Goal: Transaction & Acquisition: Purchase product/service

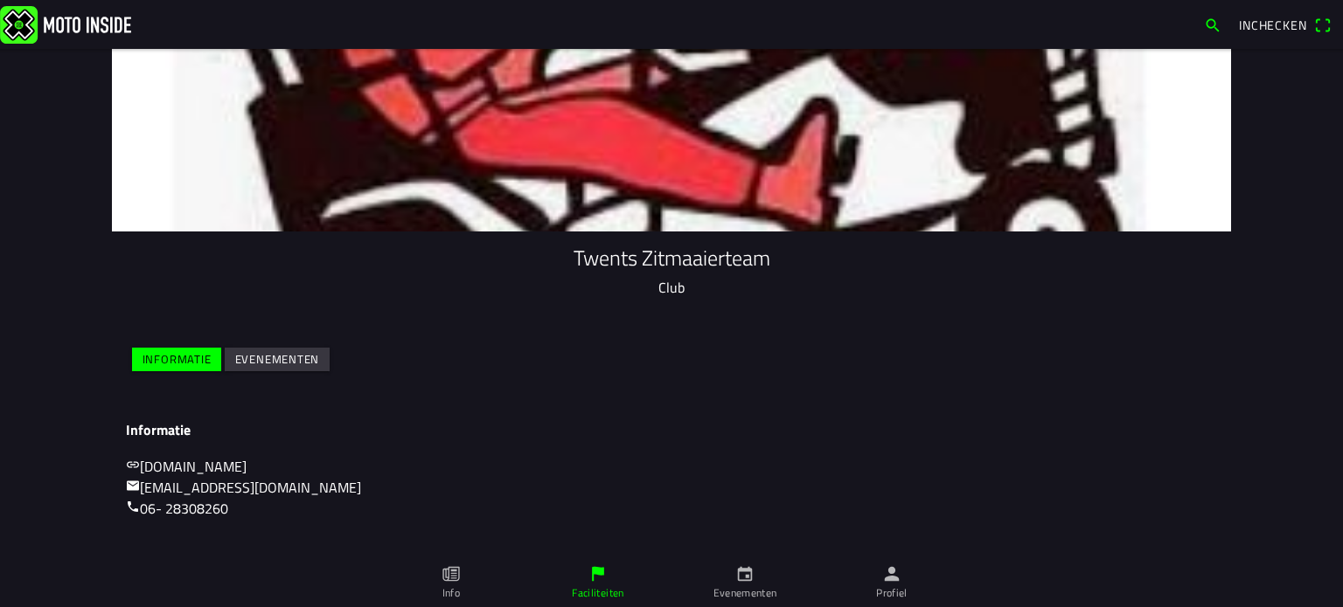
drag, startPoint x: 888, startPoint y: 588, endPoint x: 806, endPoint y: 436, distance: 172.9
click at [806, 436] on h3 "Informatie" at bounding box center [671, 430] width 1091 height 17
click at [885, 583] on icon "person" at bounding box center [891, 574] width 19 height 19
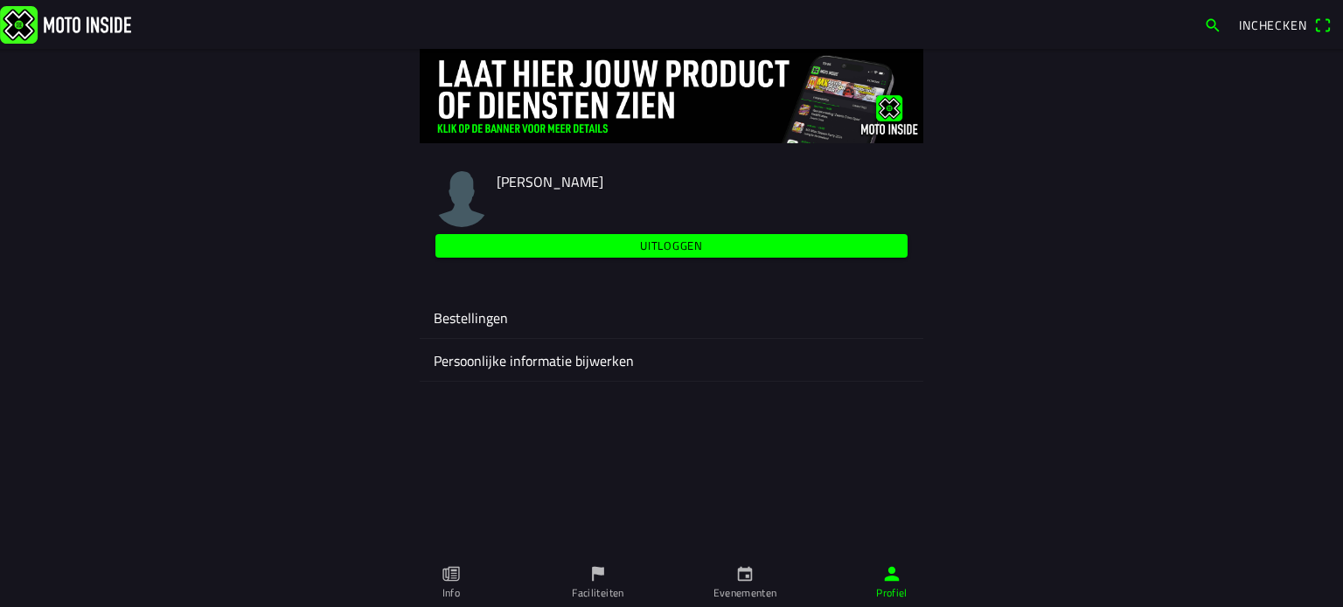
click at [471, 314] on ion-label "Bestellingen" at bounding box center [671, 318] width 475 height 21
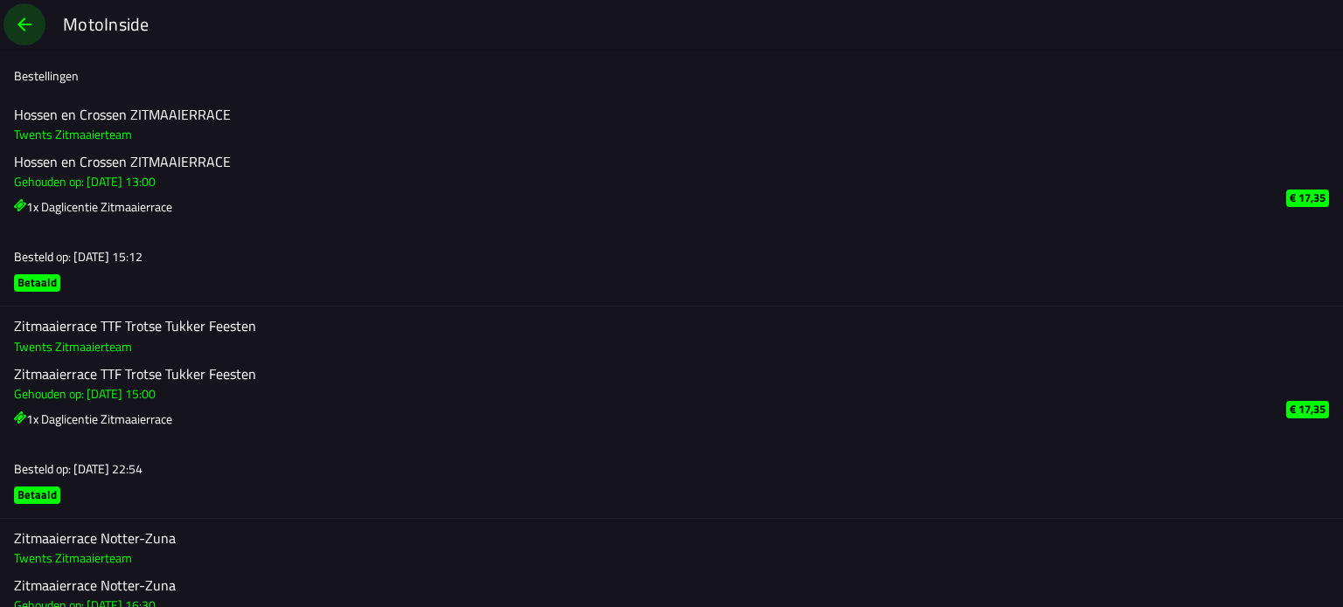
click at [27, 17] on span "button" at bounding box center [24, 24] width 21 height 42
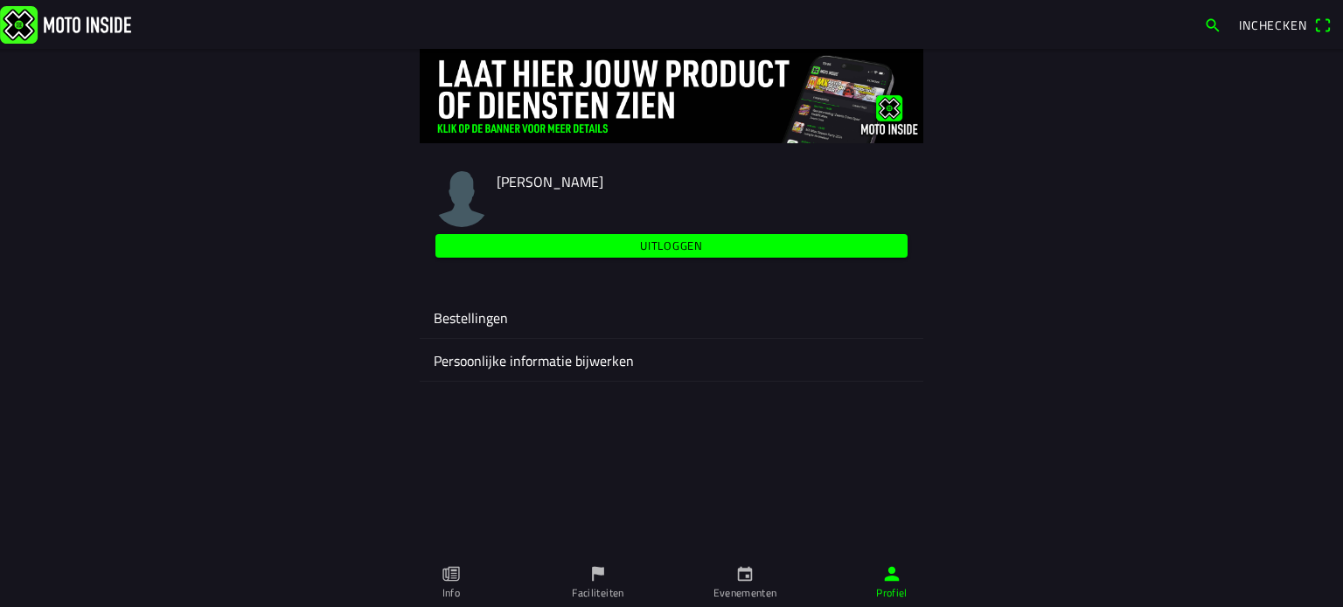
click at [0, 0] on slot "Uitloggen" at bounding box center [0, 0] width 0 height 0
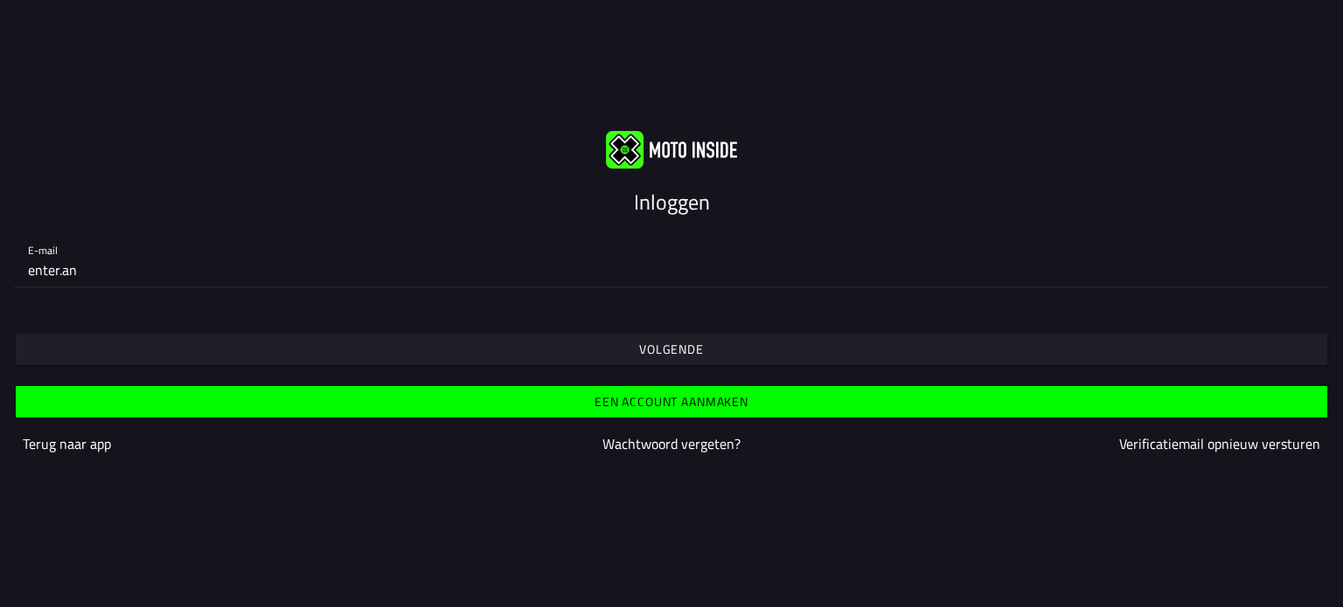
type input "[EMAIL_ADDRESS][DOMAIN_NAME]"
click at [0, 0] on slot "Volgende" at bounding box center [0, 0] width 0 height 0
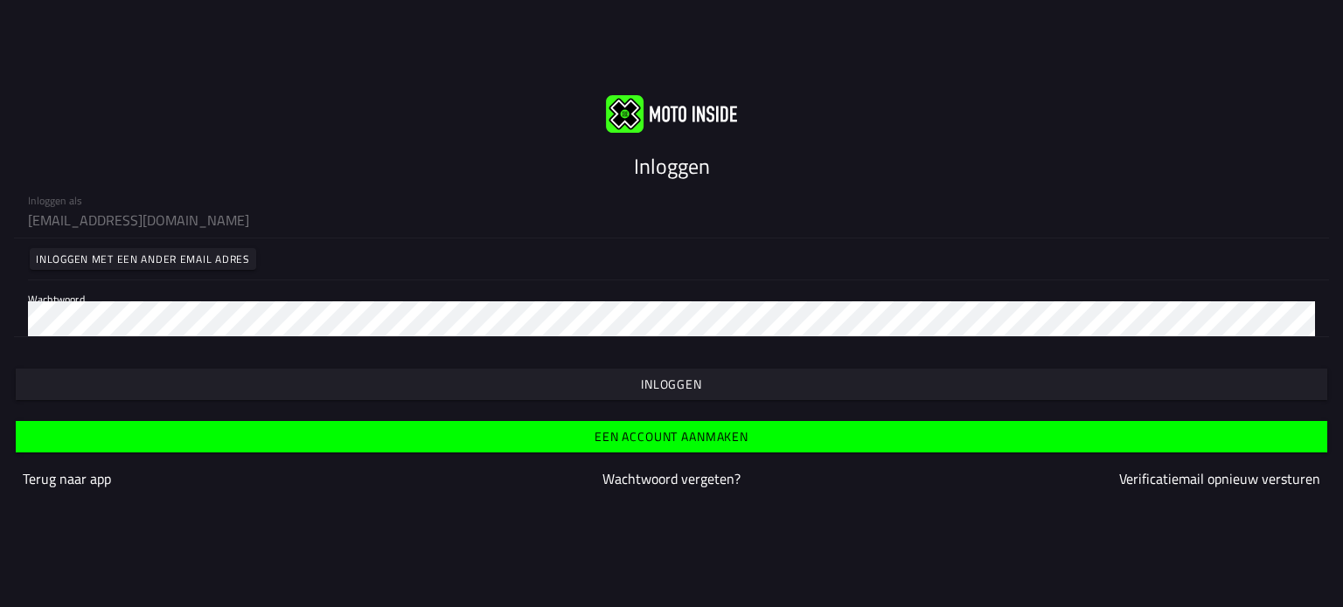
click at [0, 0] on slot "Inloggen" at bounding box center [0, 0] width 0 height 0
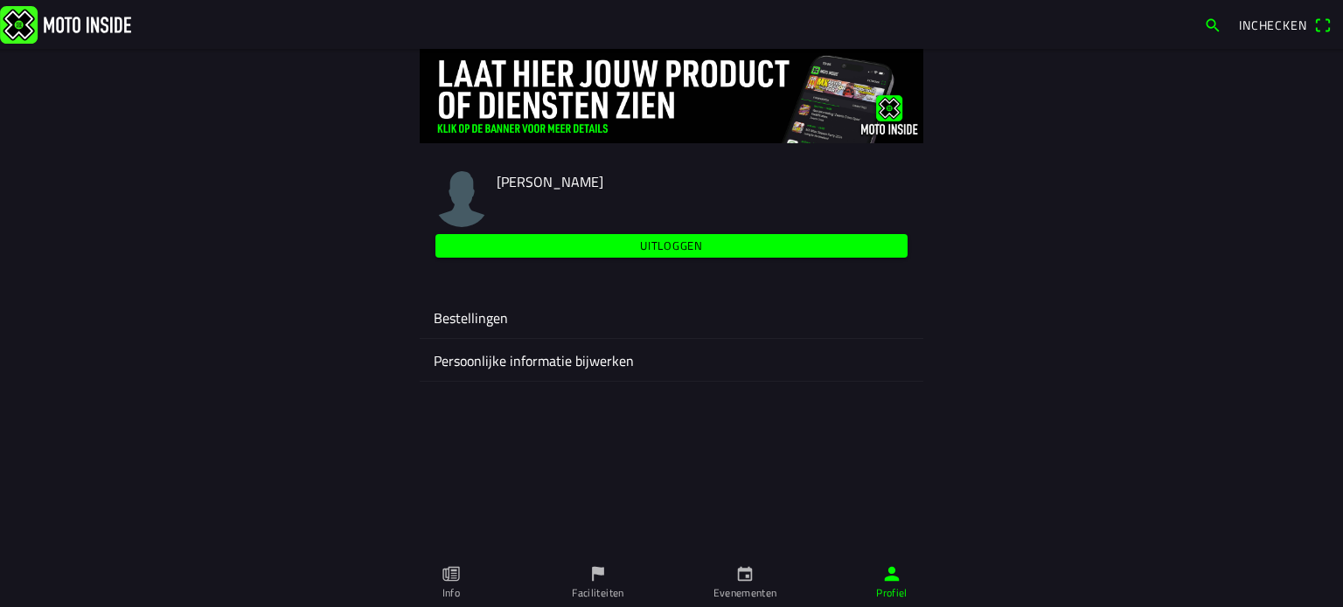
click at [750, 583] on icon "calendar" at bounding box center [744, 574] width 19 height 19
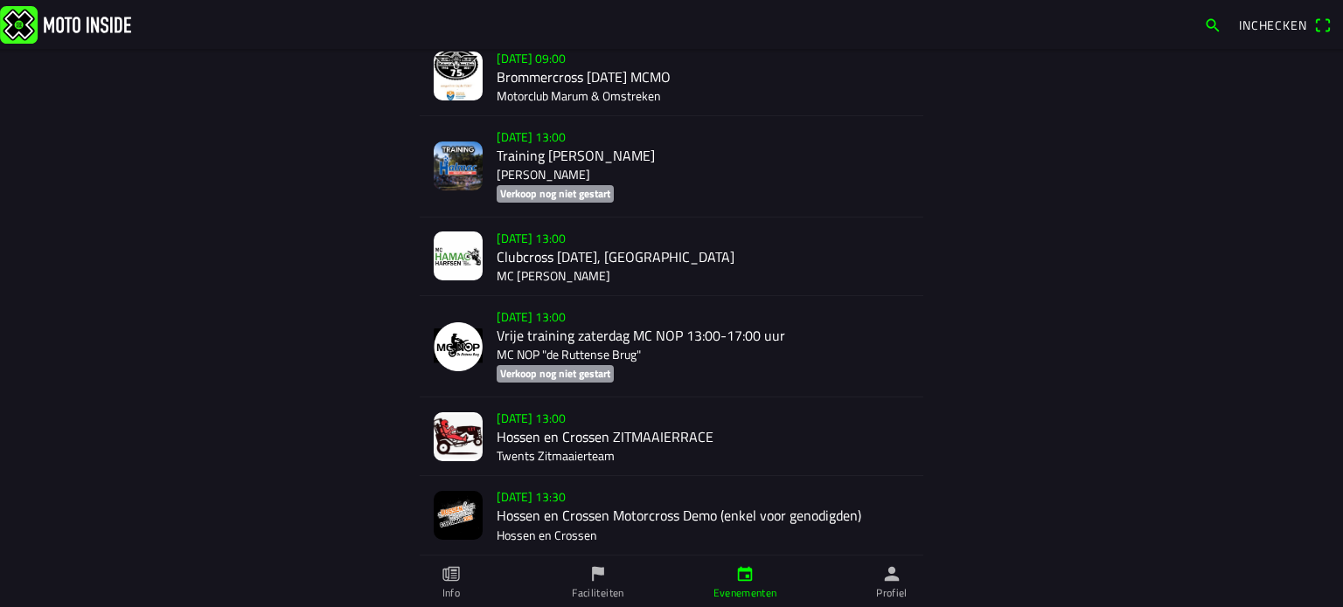
scroll to position [2226, 0]
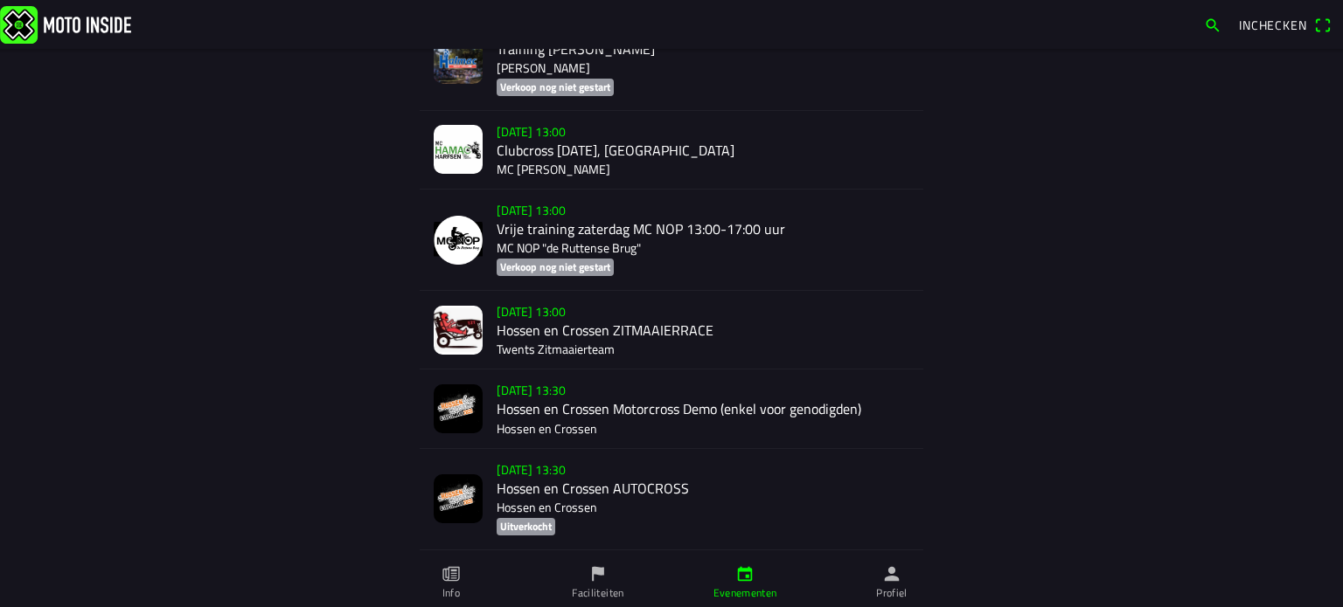
click at [503, 317] on div "[DATE] 13:00 Hossen en Crossen ZITMAAIERRACE Twents Zitmaaierteam" at bounding box center [702, 330] width 413 height 78
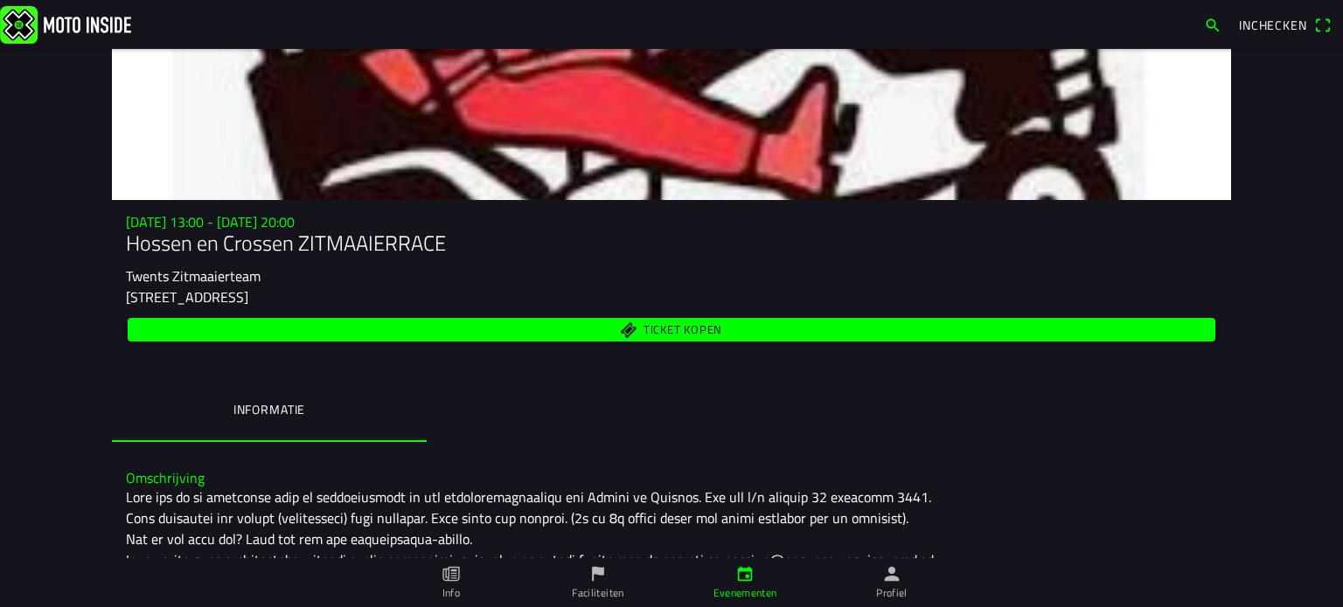
scroll to position [27, 0]
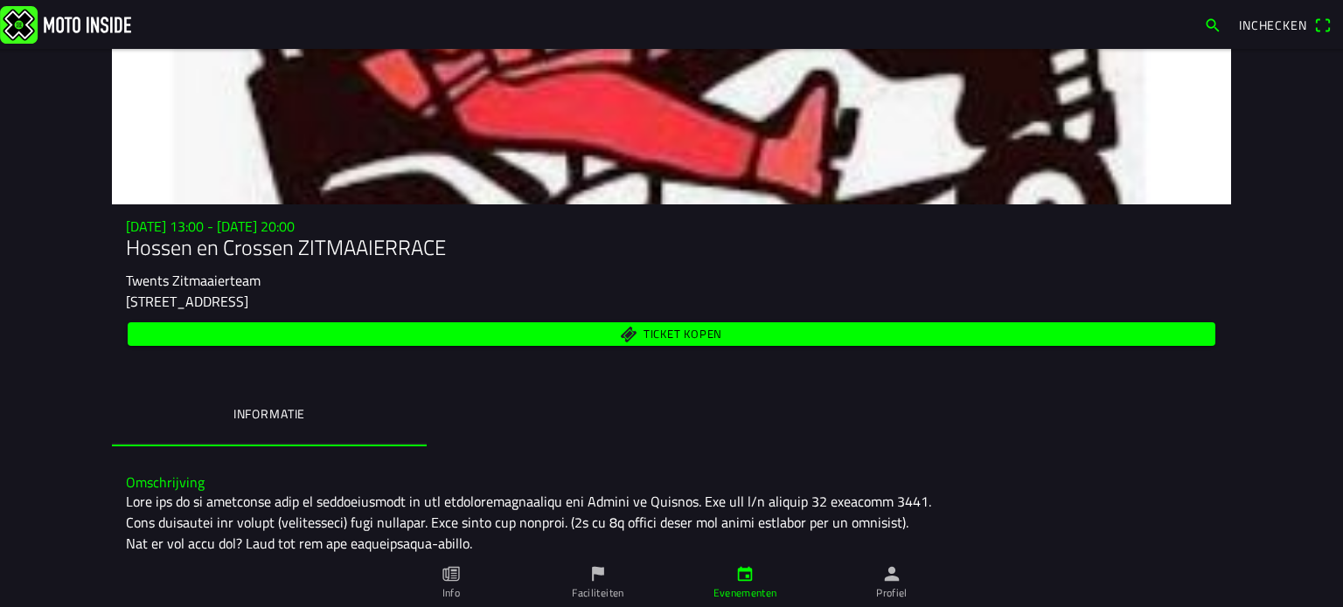
click at [675, 330] on span "Ticket kopen" at bounding box center [682, 335] width 79 height 11
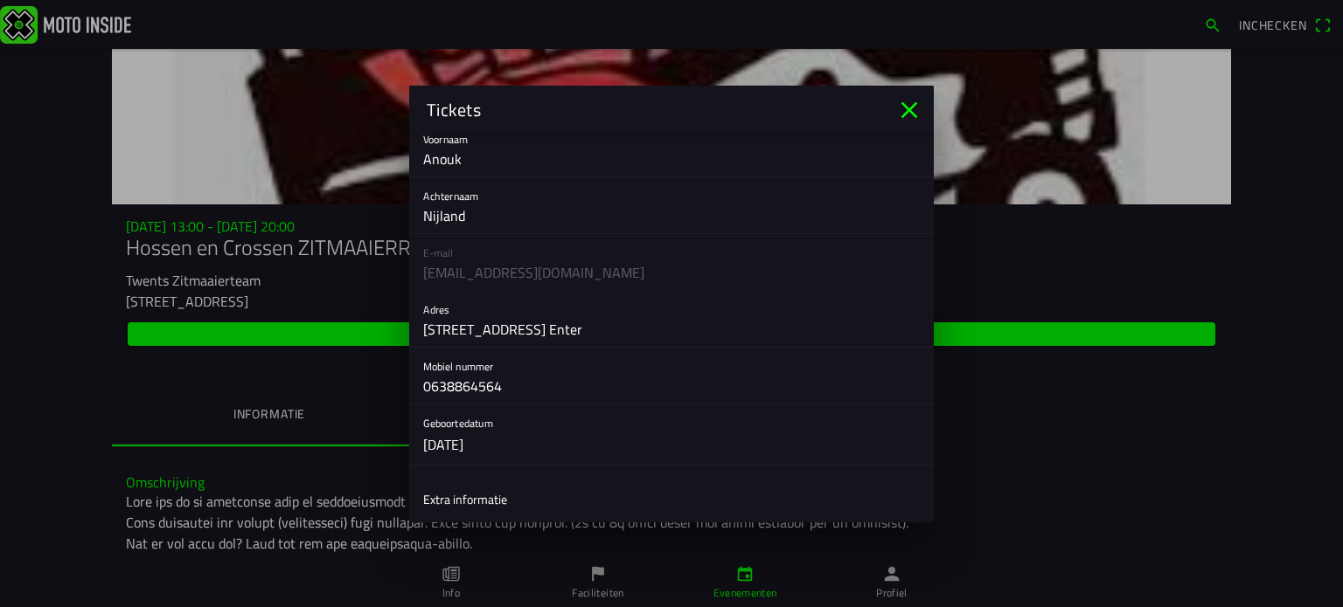
scroll to position [337, 0]
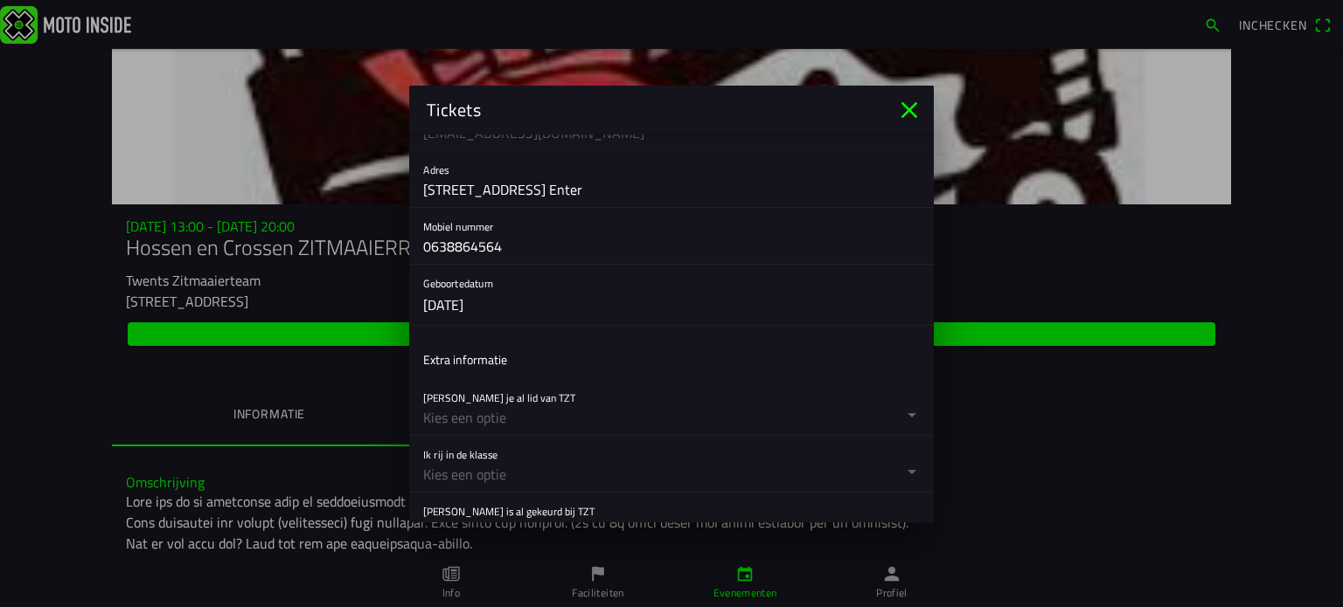
click at [486, 405] on button "button" at bounding box center [678, 407] width 510 height 56
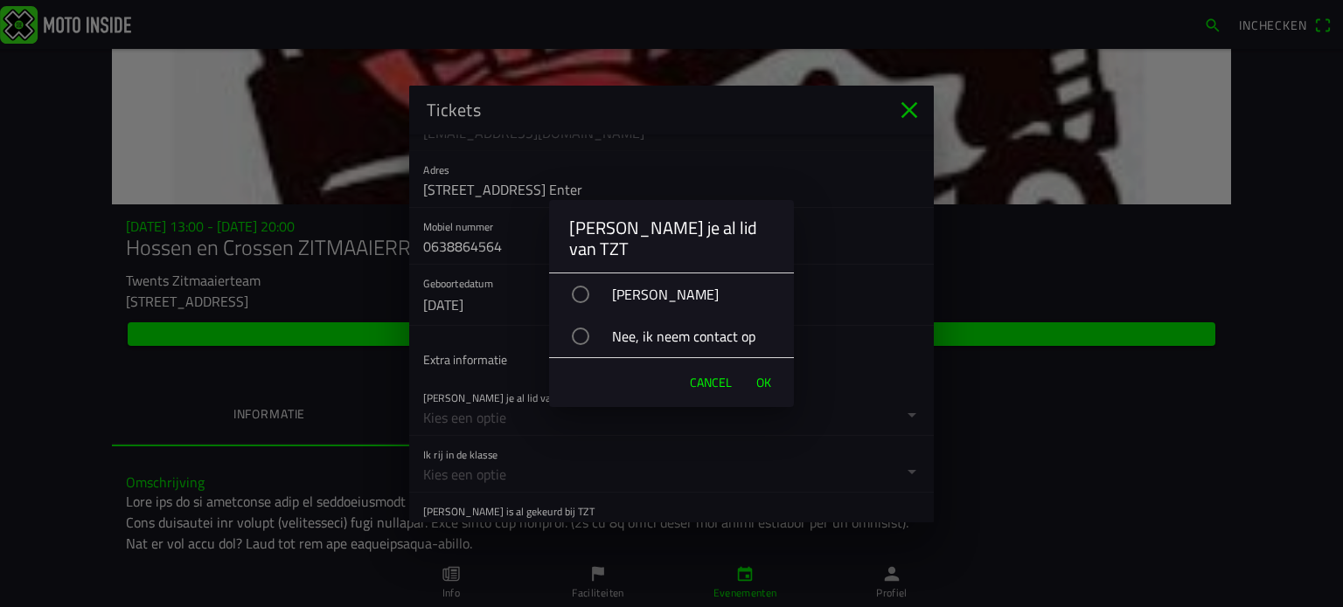
click at [589, 286] on div "button" at bounding box center [580, 294] width 17 height 17
click at [756, 374] on span "OK" at bounding box center [763, 382] width 15 height 17
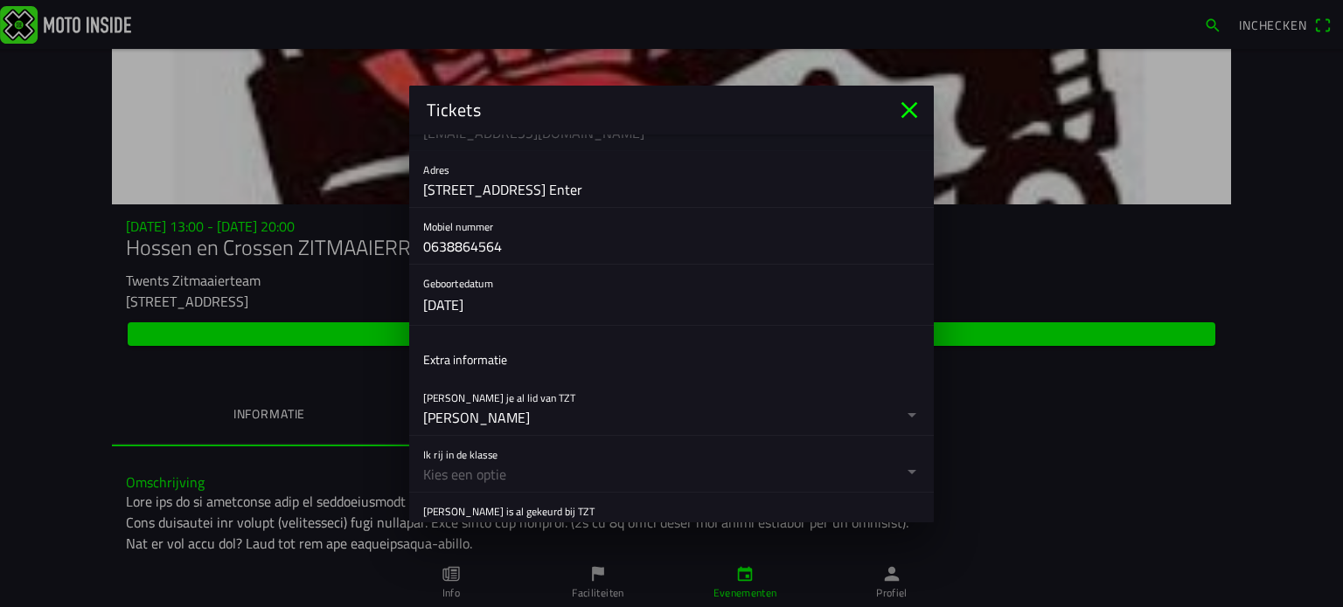
click at [496, 448] on button "button" at bounding box center [678, 464] width 510 height 56
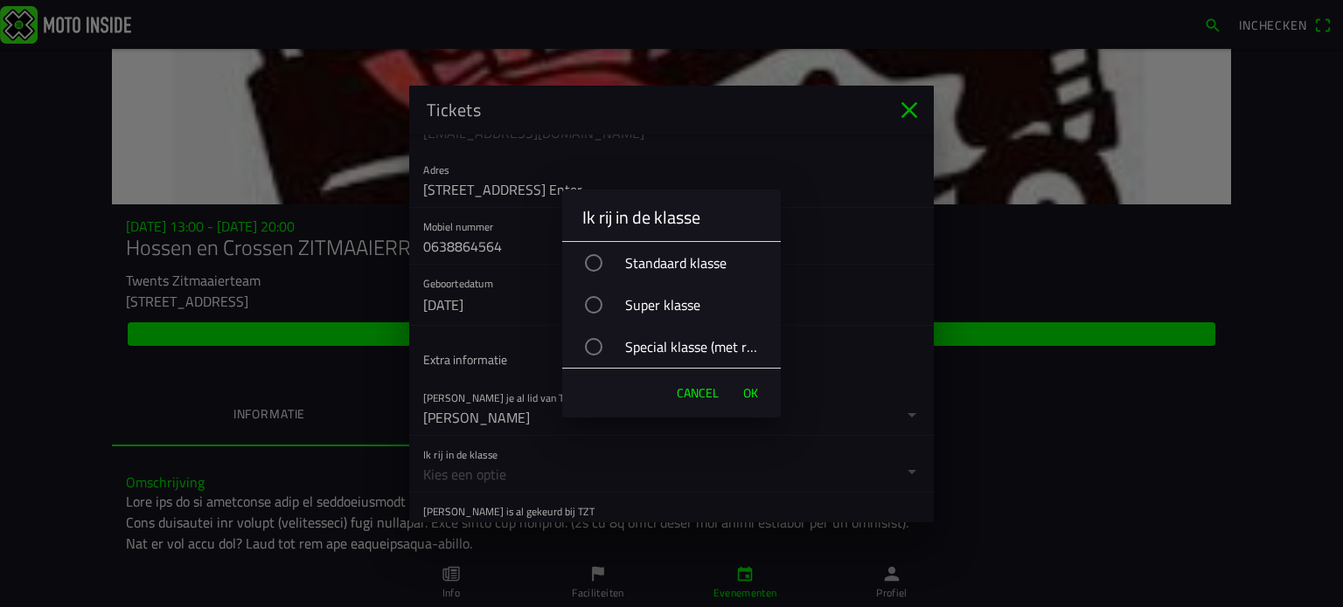
click at [592, 261] on div "button" at bounding box center [593, 262] width 17 height 17
click at [746, 389] on span "OK" at bounding box center [750, 393] width 15 height 17
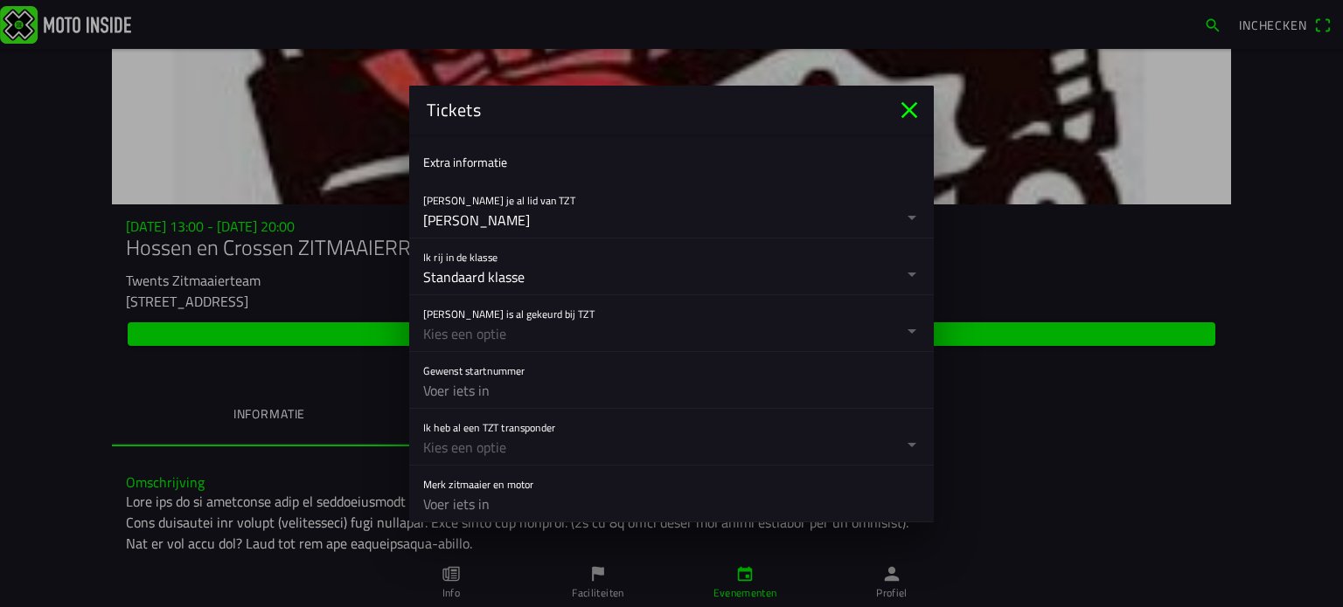
scroll to position [605, 0]
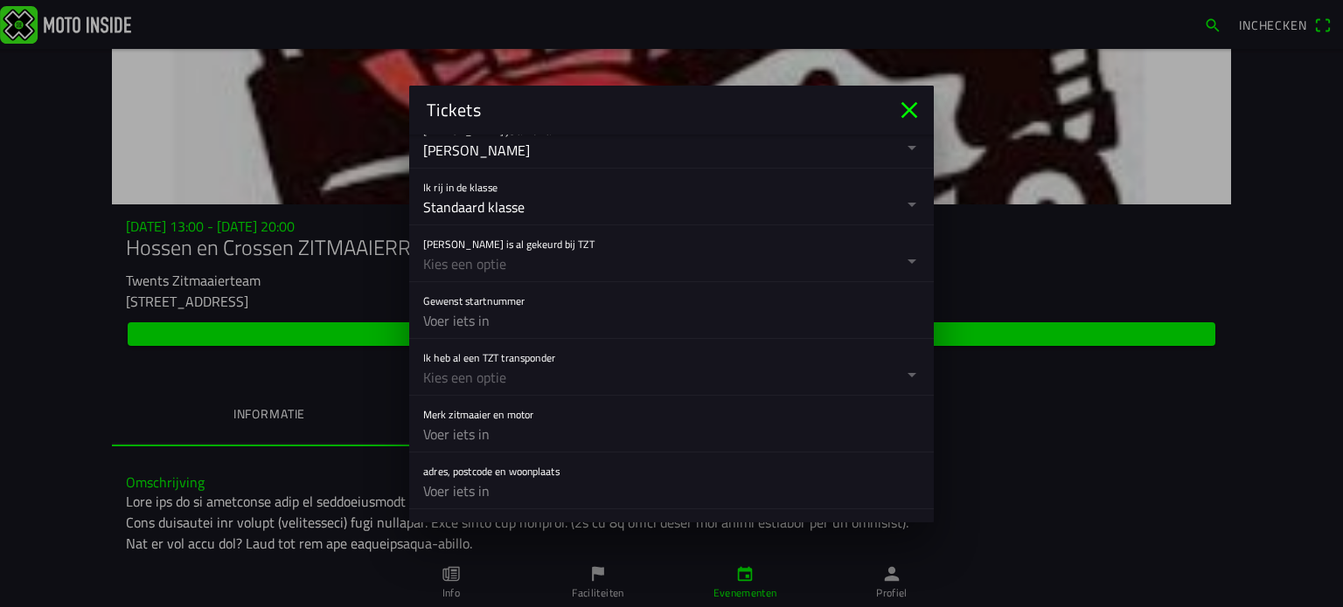
click at [491, 254] on button "button" at bounding box center [678, 254] width 510 height 56
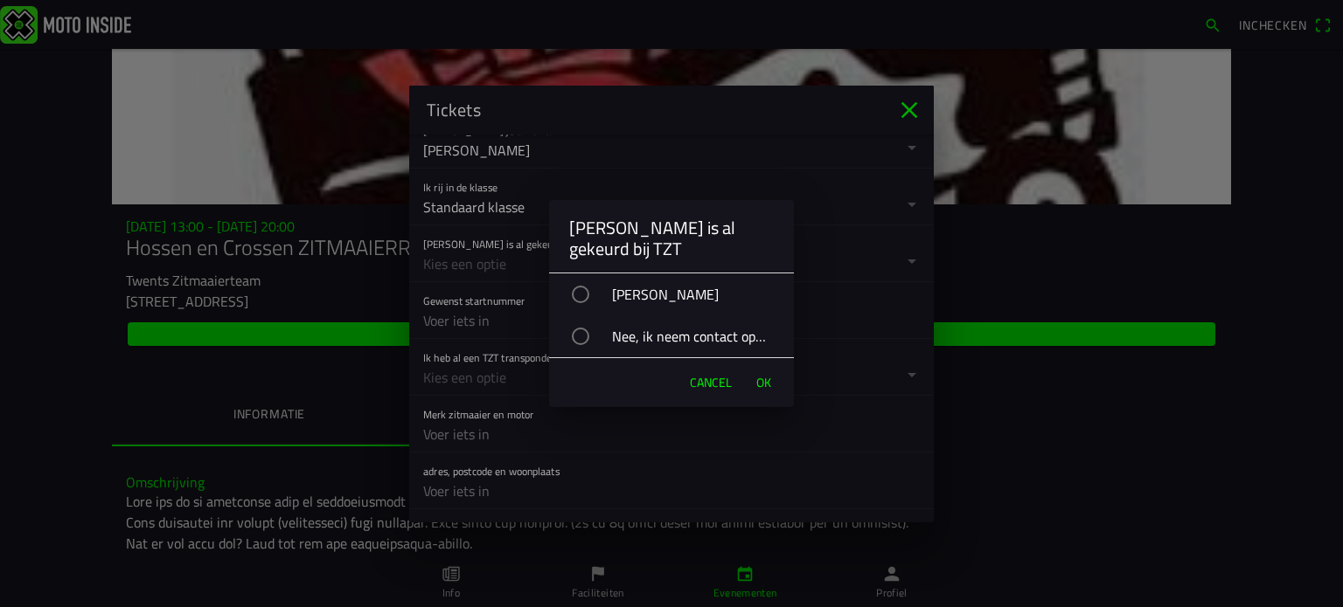
click at [582, 287] on div "button" at bounding box center [580, 294] width 17 height 17
click at [760, 382] on span "OK" at bounding box center [763, 382] width 15 height 17
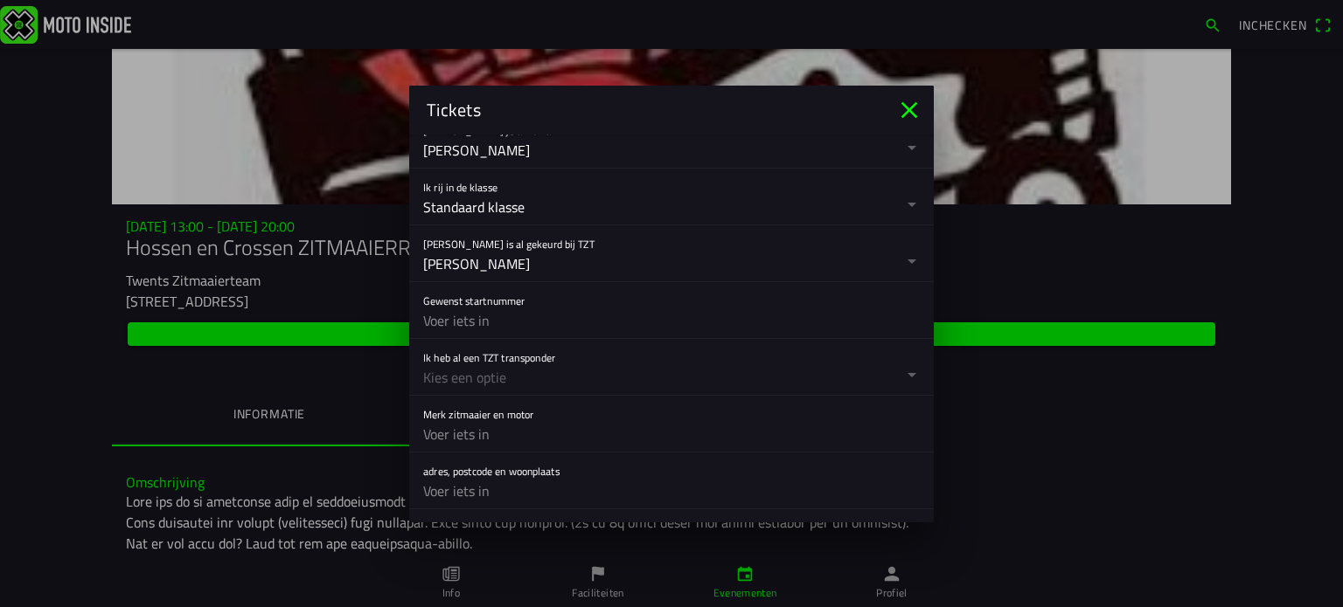
click at [449, 320] on input "text" at bounding box center [671, 320] width 496 height 35
click at [545, 376] on button "button" at bounding box center [678, 367] width 510 height 56
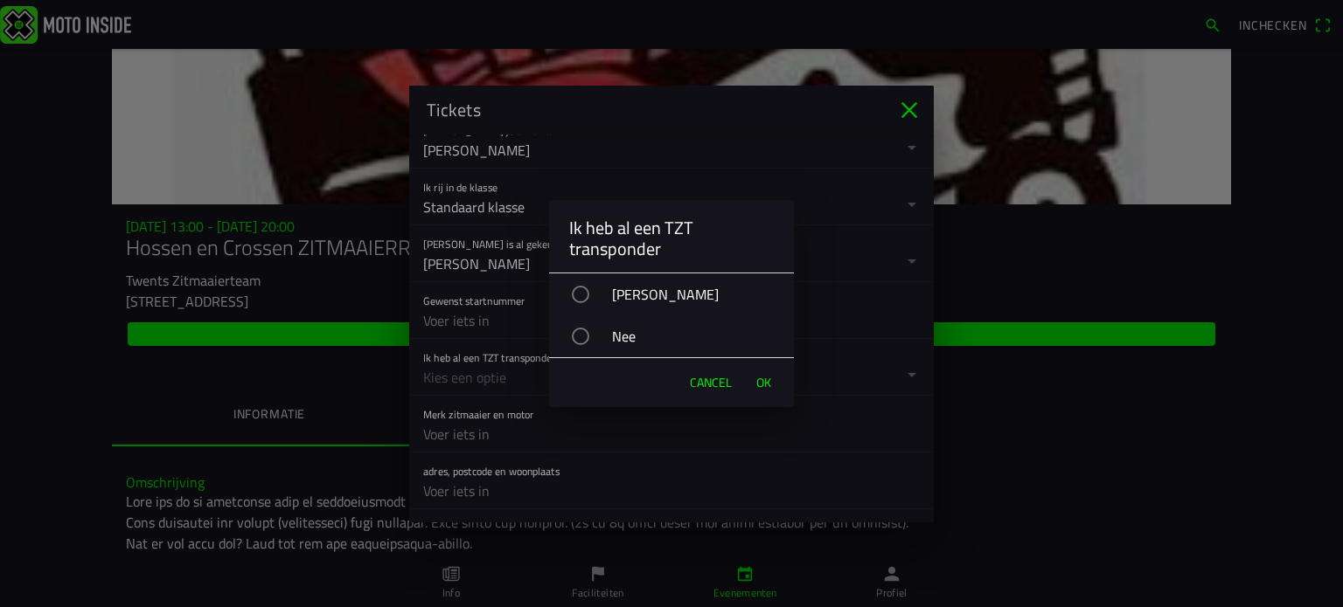
click at [580, 296] on div "button" at bounding box center [580, 294] width 17 height 17
click at [761, 374] on span "OK" at bounding box center [763, 382] width 15 height 17
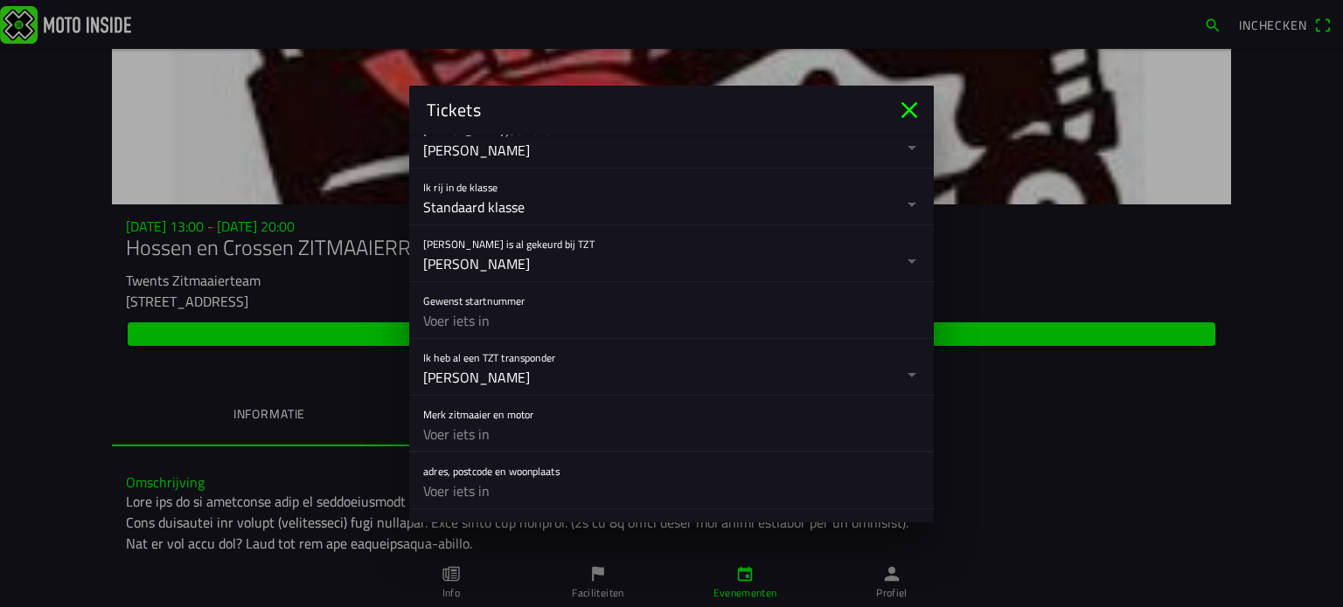
click at [465, 417] on input "text" at bounding box center [671, 434] width 496 height 35
click at [462, 474] on input "text" at bounding box center [671, 491] width 496 height 35
type input "[STREET_ADDRESS] Enter"
click at [483, 426] on input "text" at bounding box center [671, 434] width 496 height 35
click at [485, 321] on input "text" at bounding box center [671, 320] width 496 height 35
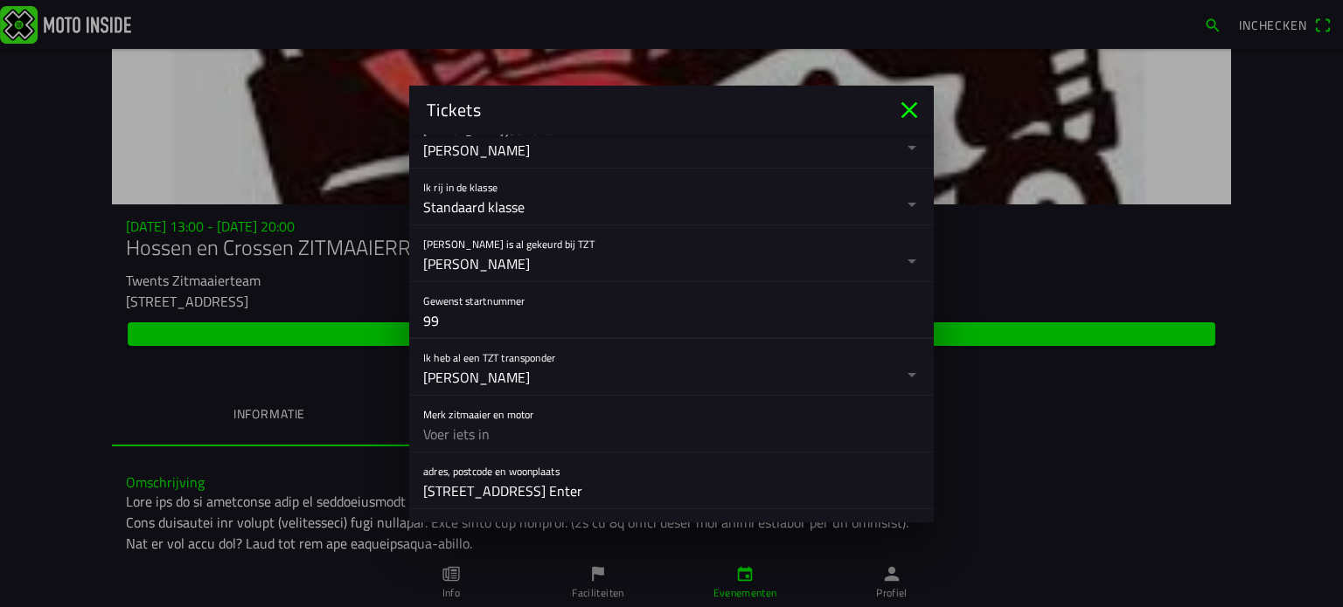
type input "99"
click at [474, 426] on input "text" at bounding box center [671, 434] width 496 height 35
click at [482, 433] on input "[PERSON_NAME], [PERSON_NAME] & [PERSON_NAME]" at bounding box center [671, 434] width 496 height 35
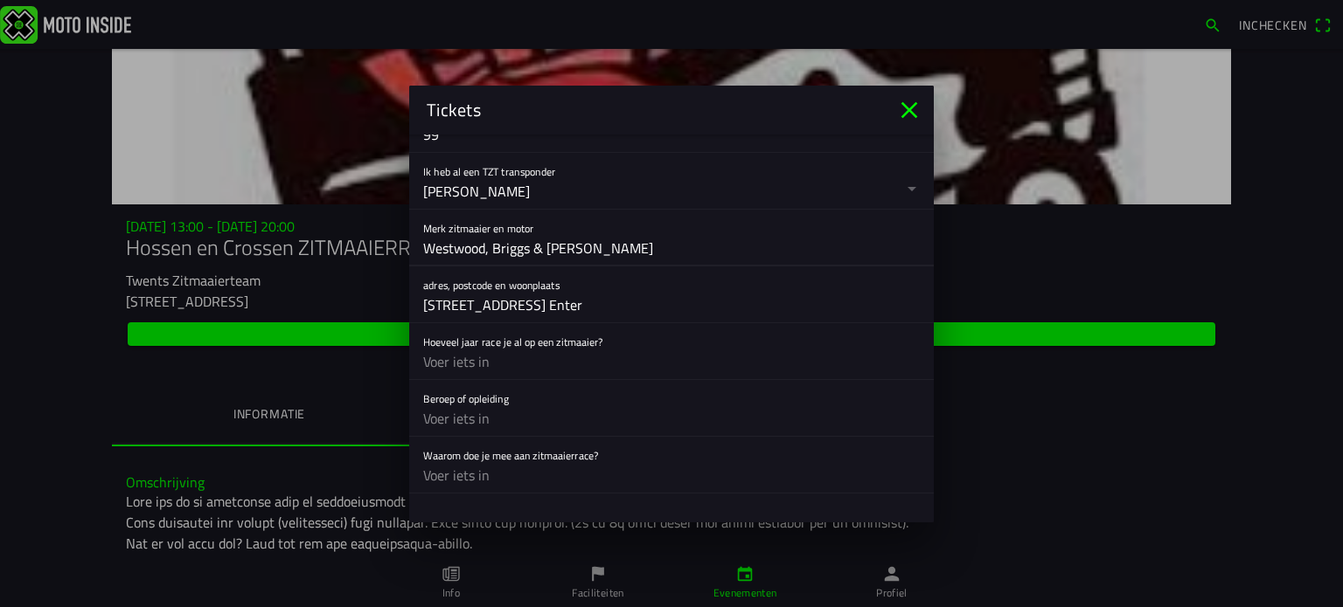
scroll to position [885, 0]
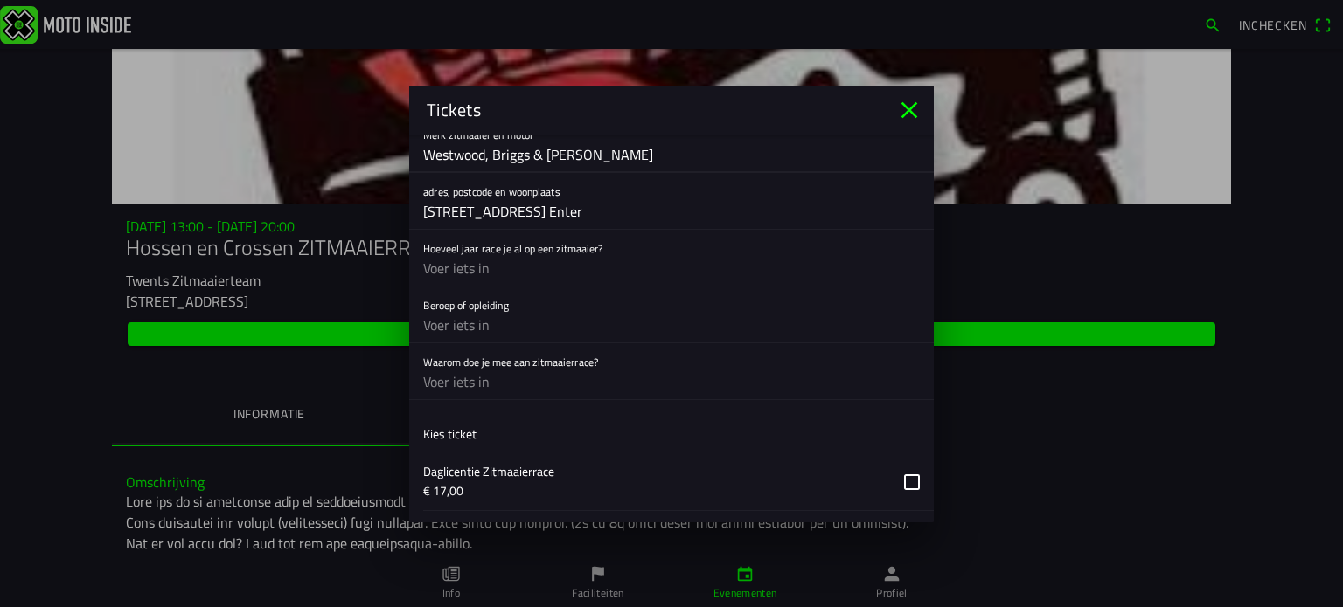
type input "Westwood, Briggs & [PERSON_NAME]"
click at [475, 265] on input "text" at bounding box center [671, 268] width 496 height 35
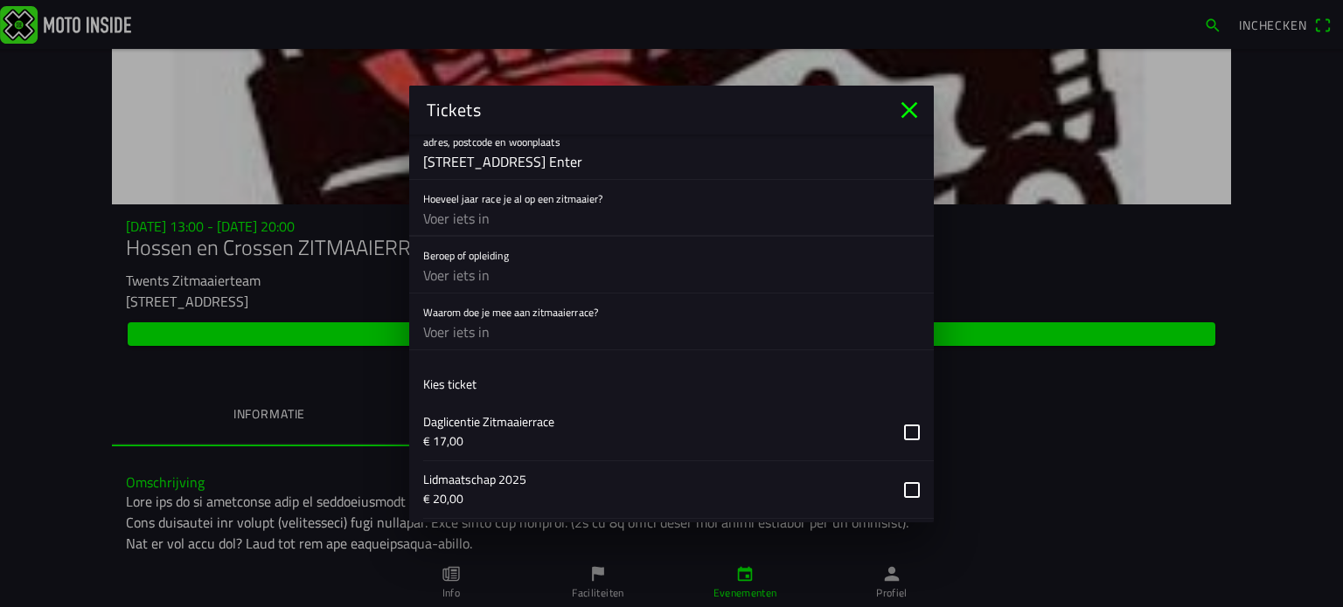
scroll to position [972, 0]
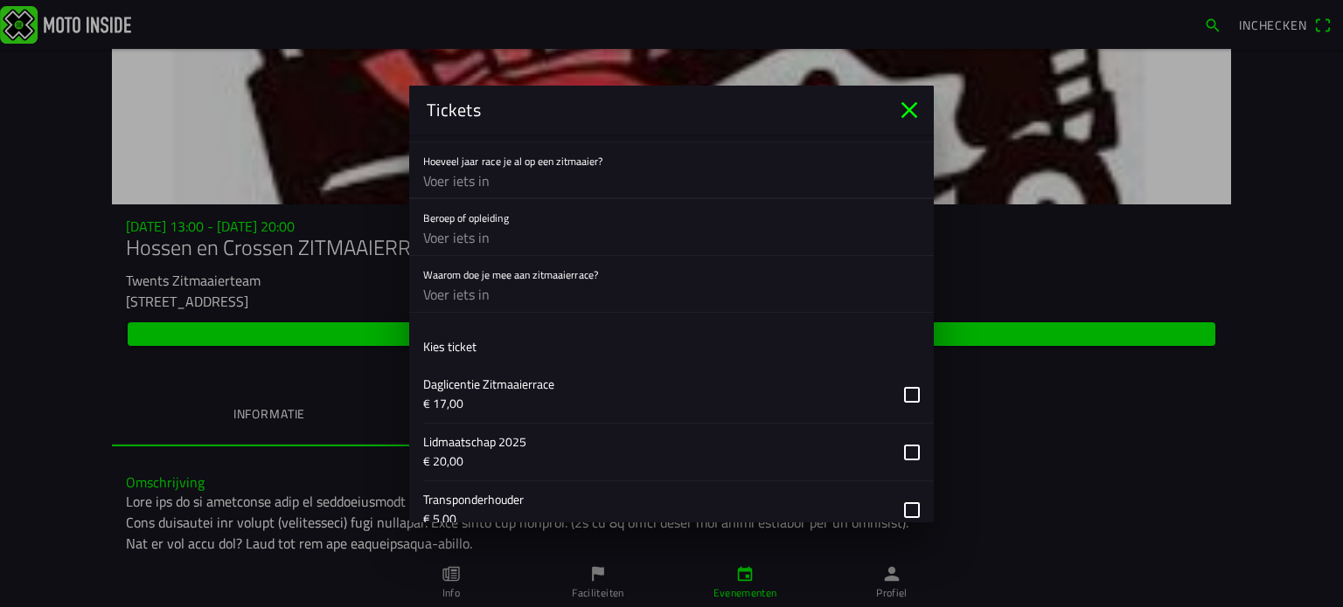
click at [899, 384] on button "button" at bounding box center [678, 394] width 510 height 57
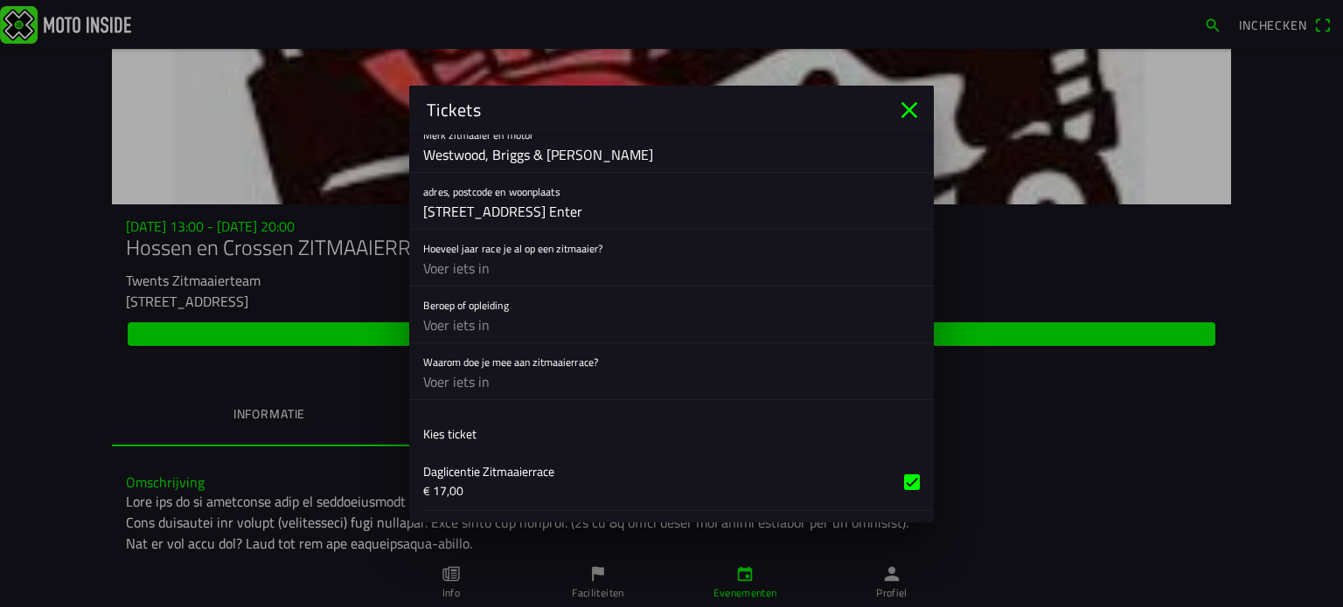
scroll to position [885, 0]
click at [451, 266] on input "text" at bounding box center [671, 268] width 496 height 35
type input "3"
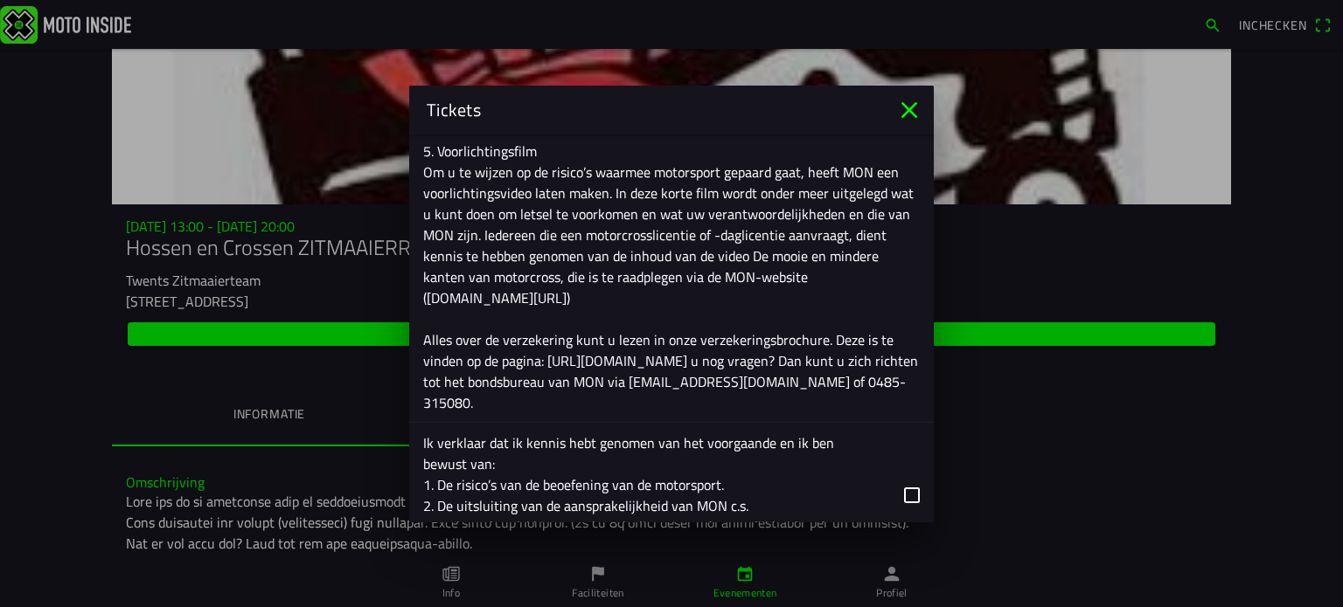
scroll to position [2108, 0]
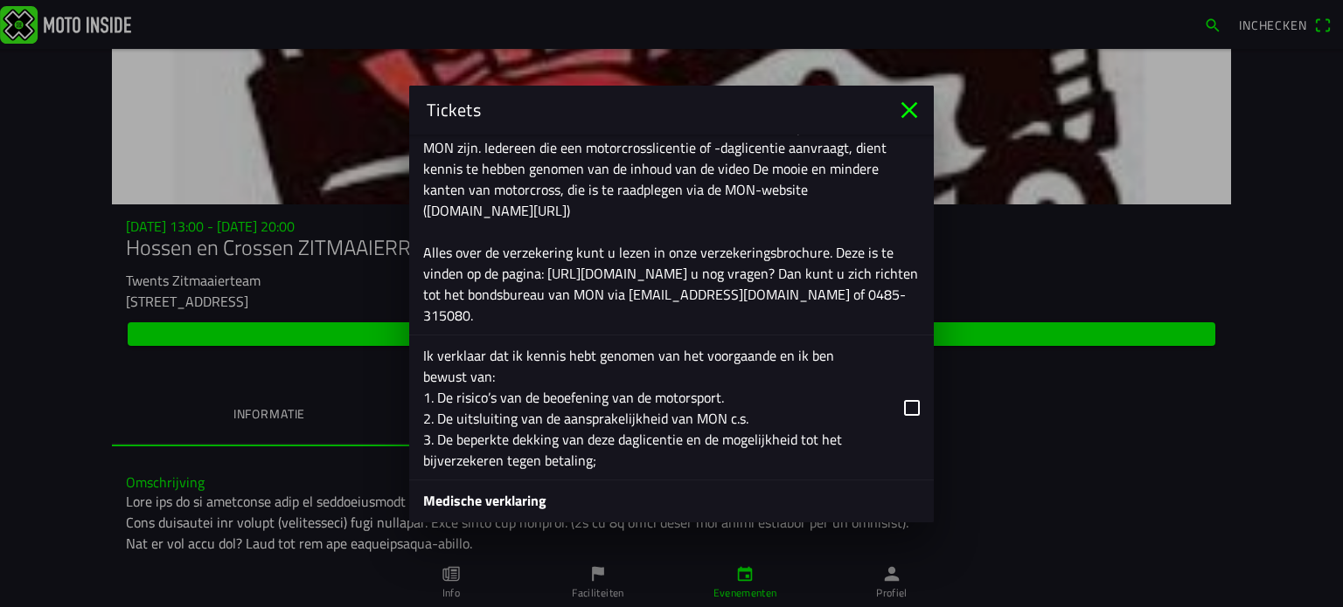
type input "3"
click at [903, 397] on button "button" at bounding box center [678, 408] width 510 height 144
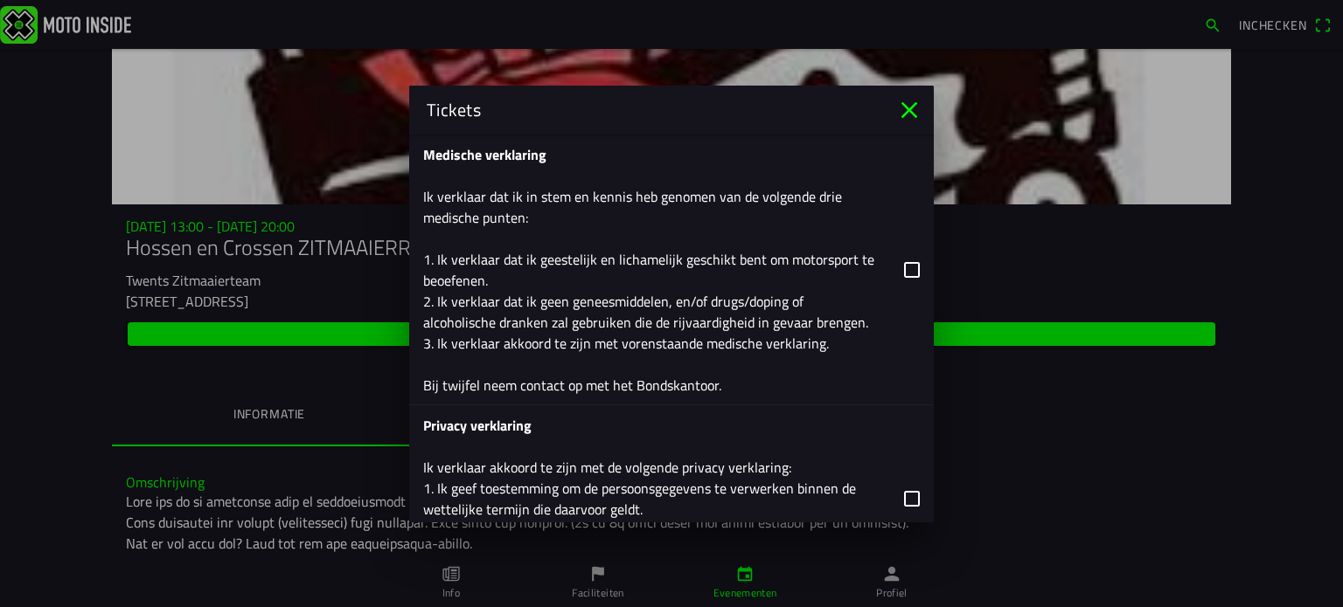
scroll to position [2458, 0]
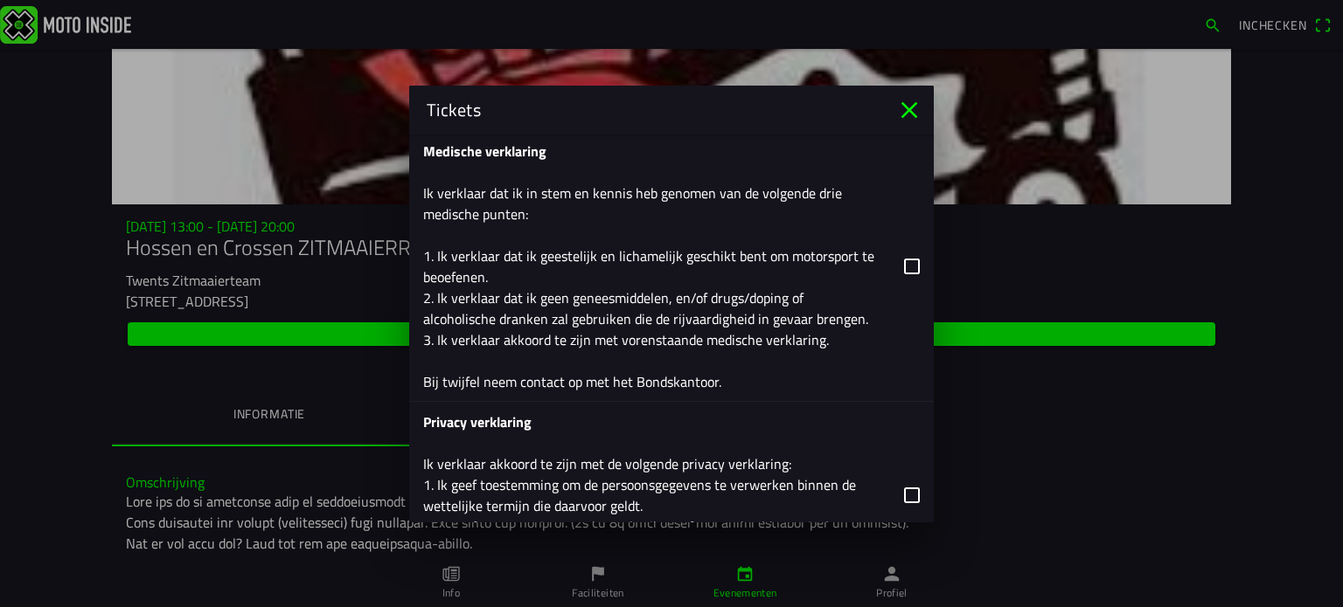
drag, startPoint x: 898, startPoint y: 258, endPoint x: 906, endPoint y: 303, distance: 46.3
click at [898, 258] on button "button" at bounding box center [678, 266] width 510 height 270
click at [895, 489] on button "button" at bounding box center [678, 495] width 510 height 186
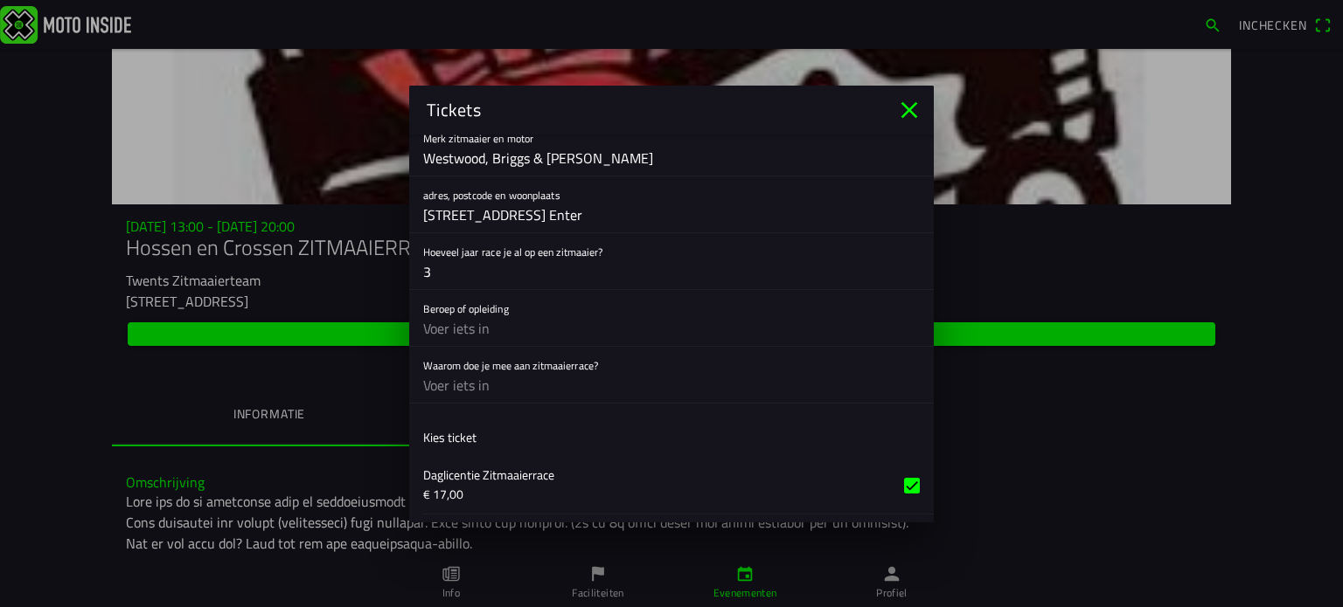
scroll to position [919, 0]
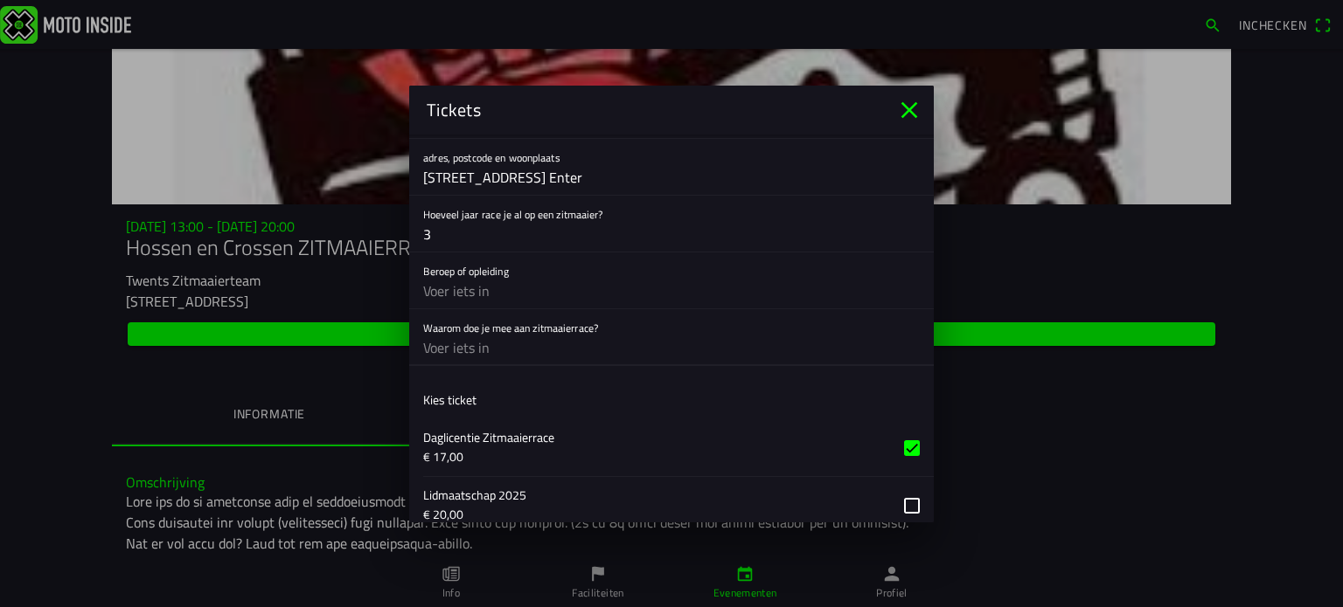
click at [434, 342] on input "text" at bounding box center [671, 347] width 496 height 35
click at [445, 287] on input "text" at bounding box center [671, 291] width 496 height 35
click at [499, 337] on input "text" at bounding box center [671, 347] width 496 height 35
click at [437, 337] on input "Vor de lok, 't is leuk om mee te doen." at bounding box center [671, 347] width 496 height 35
drag, startPoint x: 482, startPoint y: 341, endPoint x: 517, endPoint y: 343, distance: 34.1
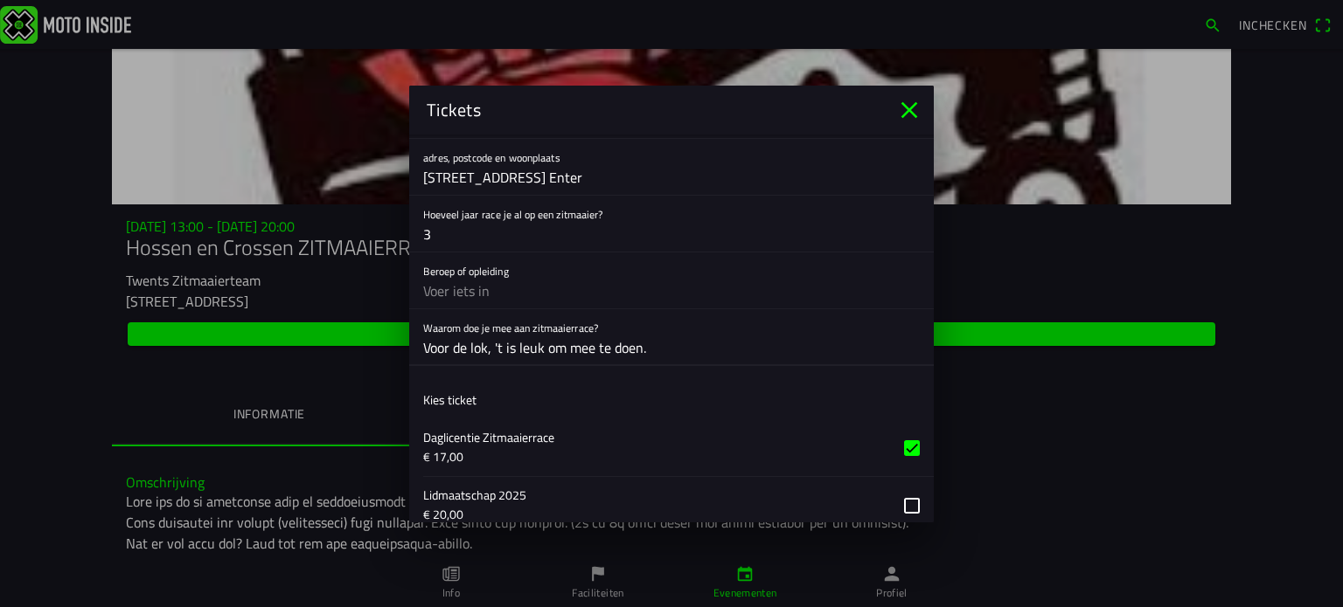
click at [482, 345] on input "Voor de lok, 't is leuk om mee te doen." at bounding box center [671, 347] width 496 height 35
type input "Voor de lol, 't is leuk om mee te doen."
click at [434, 288] on input "text" at bounding box center [671, 291] width 496 height 35
type input "4 TL examenjaar"
click at [655, 345] on input "Voor de lol, 't is leuk om mee te doen." at bounding box center [671, 347] width 496 height 35
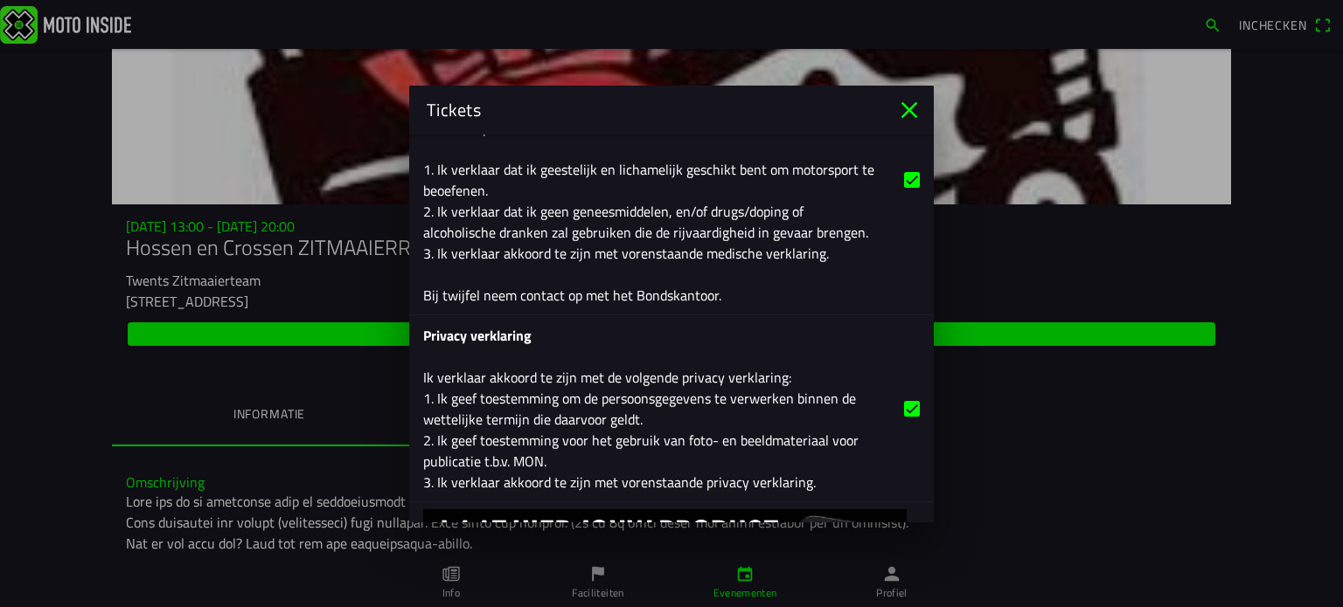
scroll to position [2667, 0]
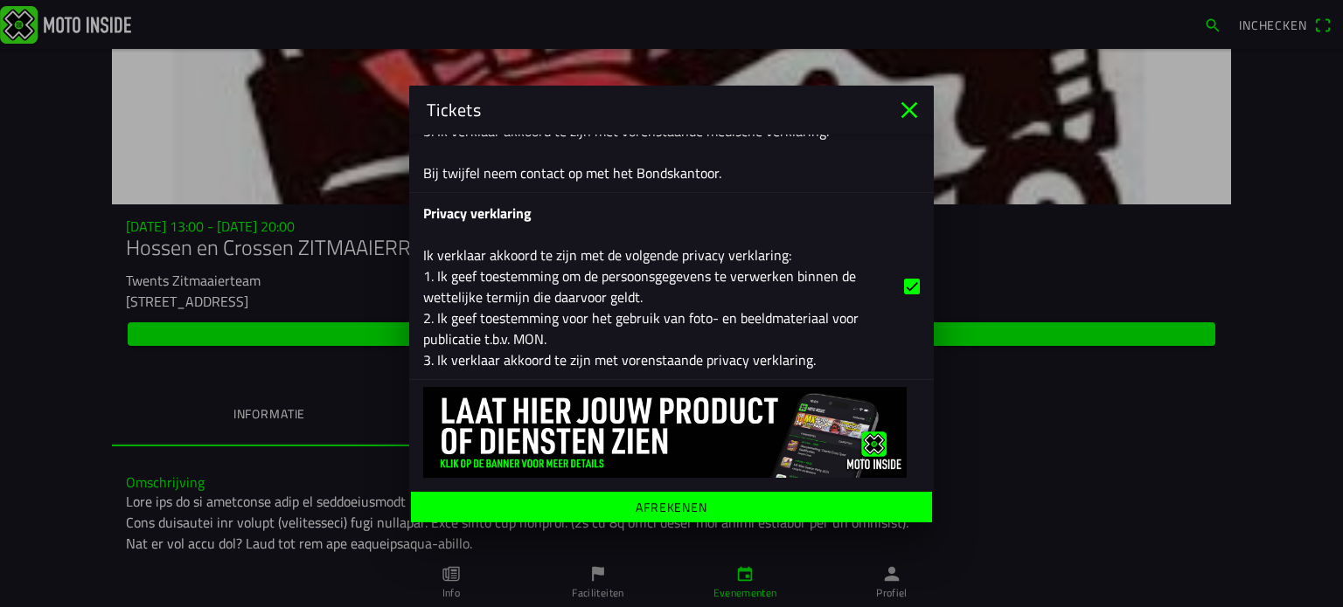
type input "Voor de lol, 't is leuk om mee te doen, leuke sfeer."
click at [656, 501] on ion-label "Afrekenen" at bounding box center [671, 507] width 72 height 12
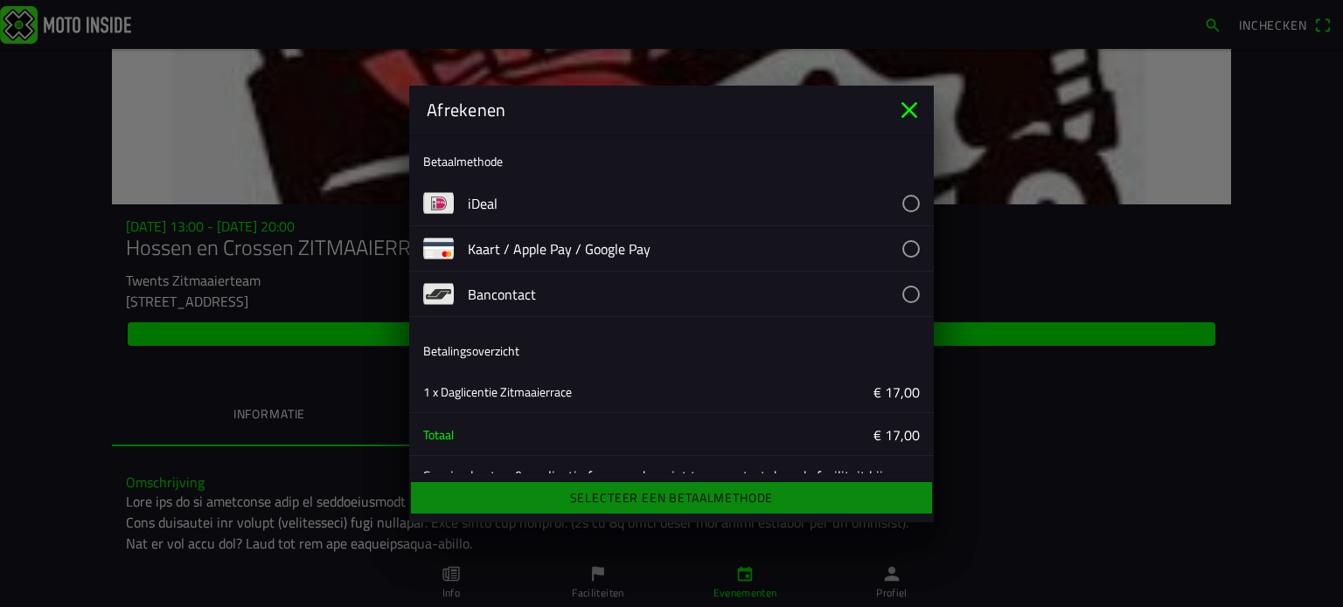
click at [482, 195] on button "button" at bounding box center [701, 203] width 466 height 45
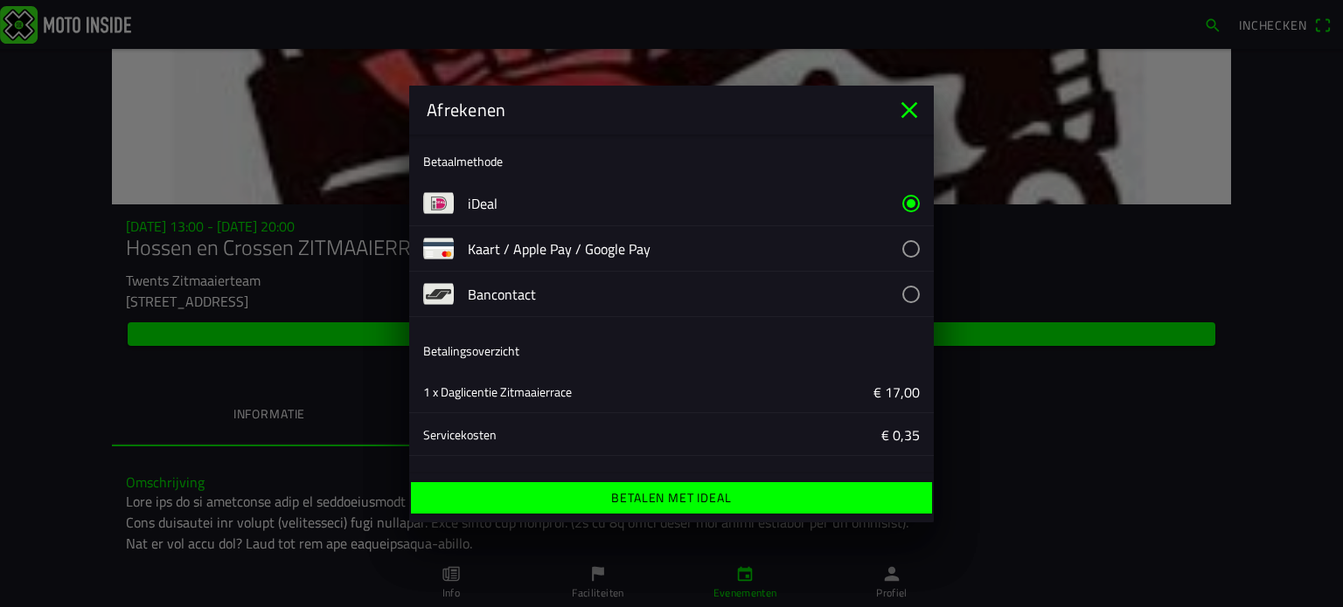
click at [682, 496] on ion-label "Betalen met iDeal" at bounding box center [671, 498] width 120 height 12
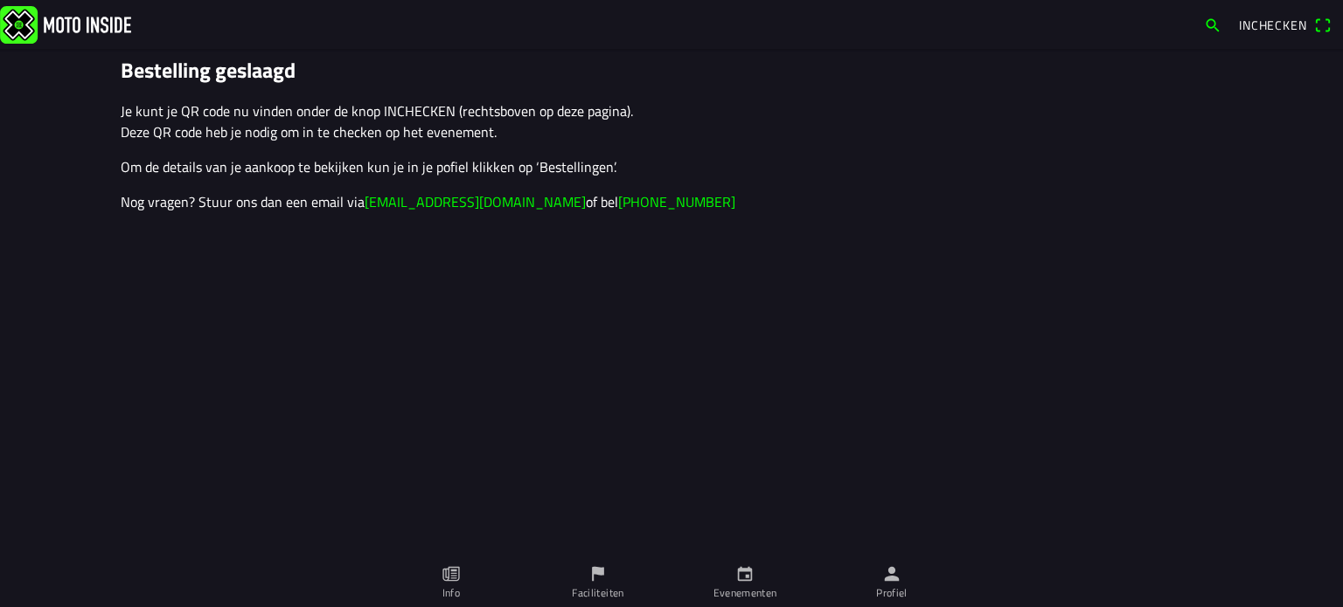
click at [888, 587] on ion-label "Profiel" at bounding box center [891, 594] width 31 height 16
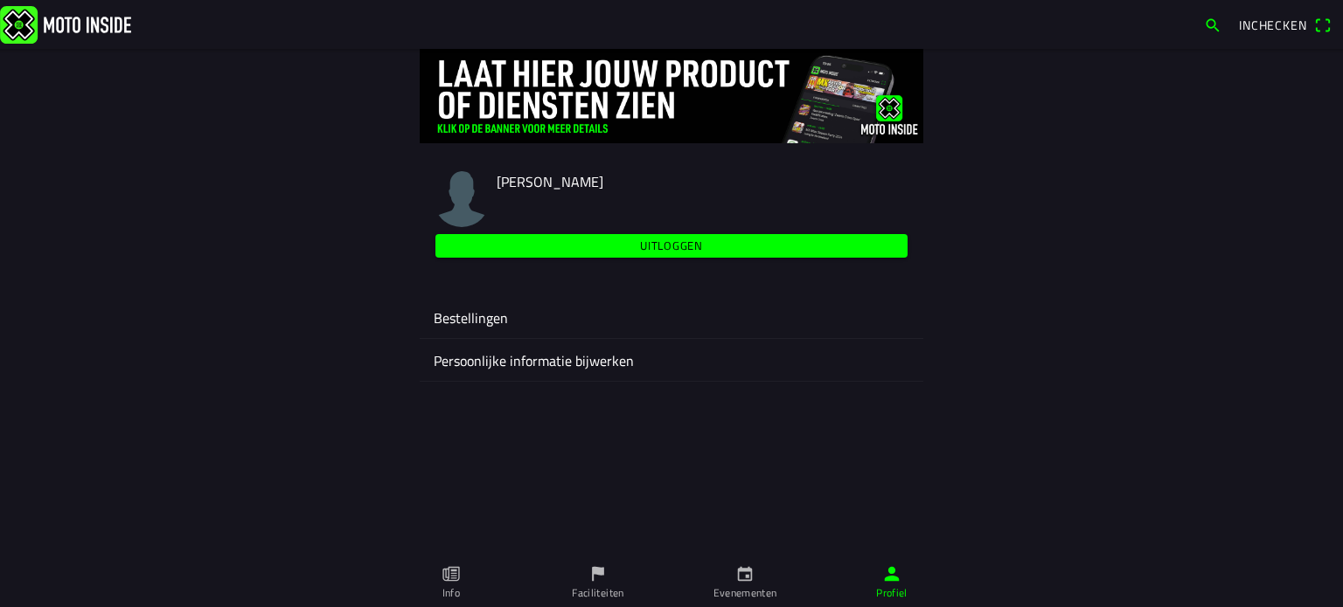
click at [0, 0] on slot "Uitloggen" at bounding box center [0, 0] width 0 height 0
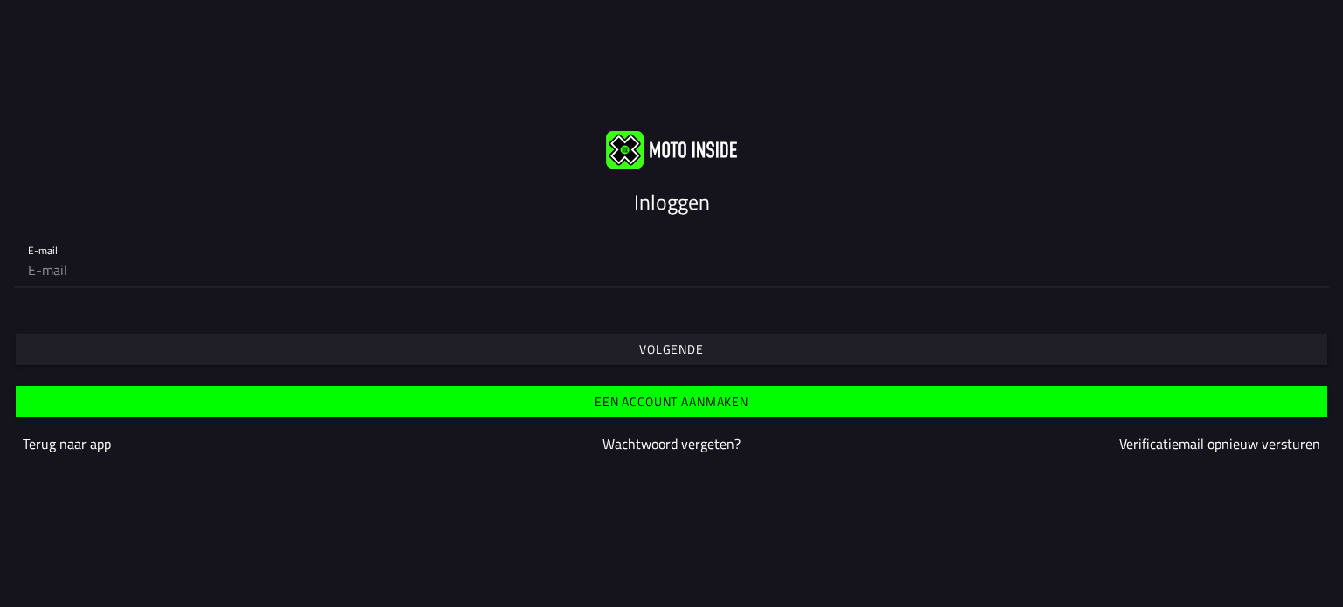
type input "enter.nijland@gmail.com"
click at [629, 337] on span "Volgende" at bounding box center [671, 349] width 1284 height 31
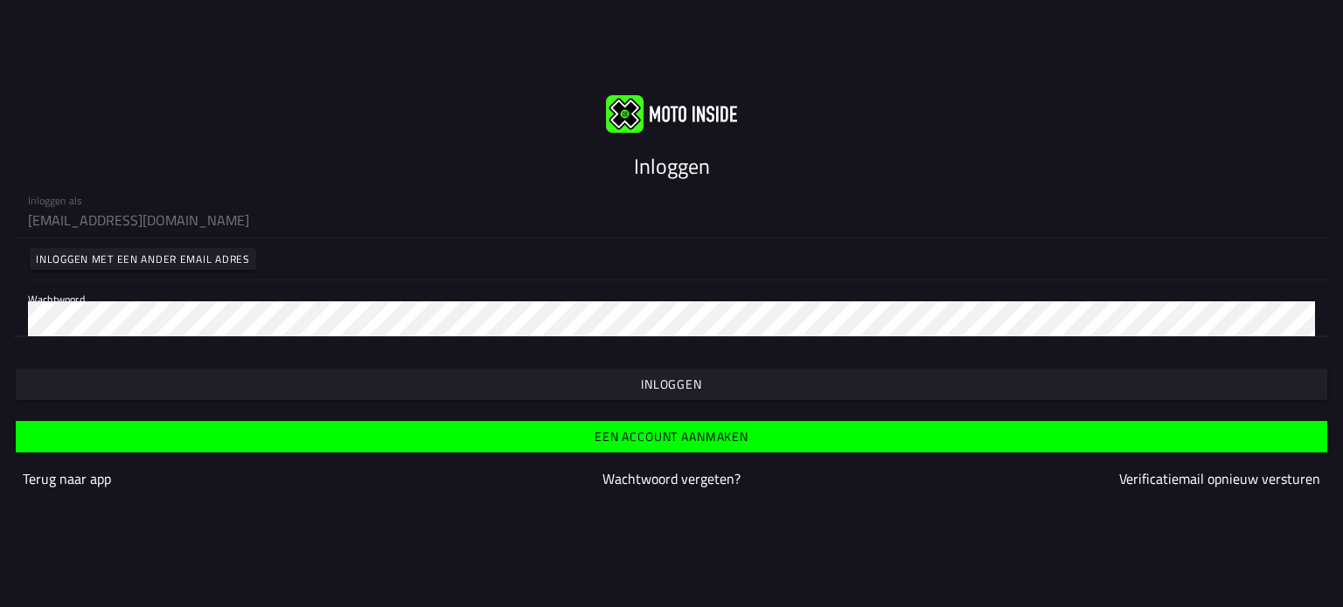
click at [0, 0] on slot "Inloggen" at bounding box center [0, 0] width 0 height 0
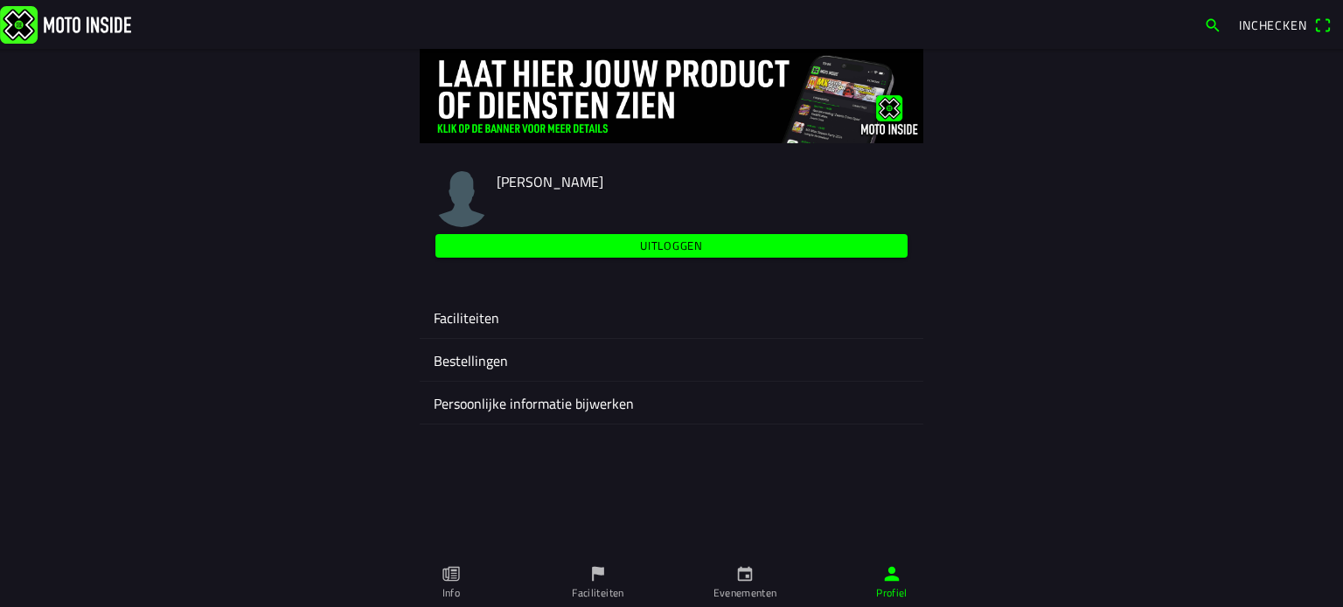
click at [743, 577] on icon "calendar" at bounding box center [744, 574] width 19 height 19
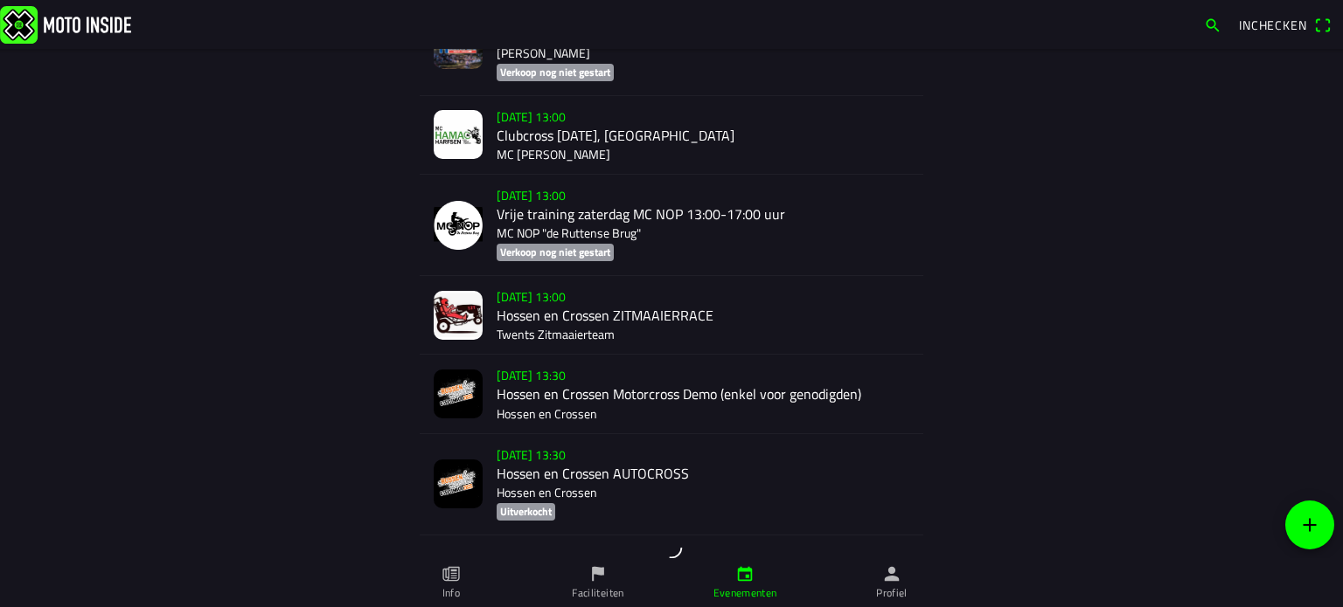
scroll to position [2312, 0]
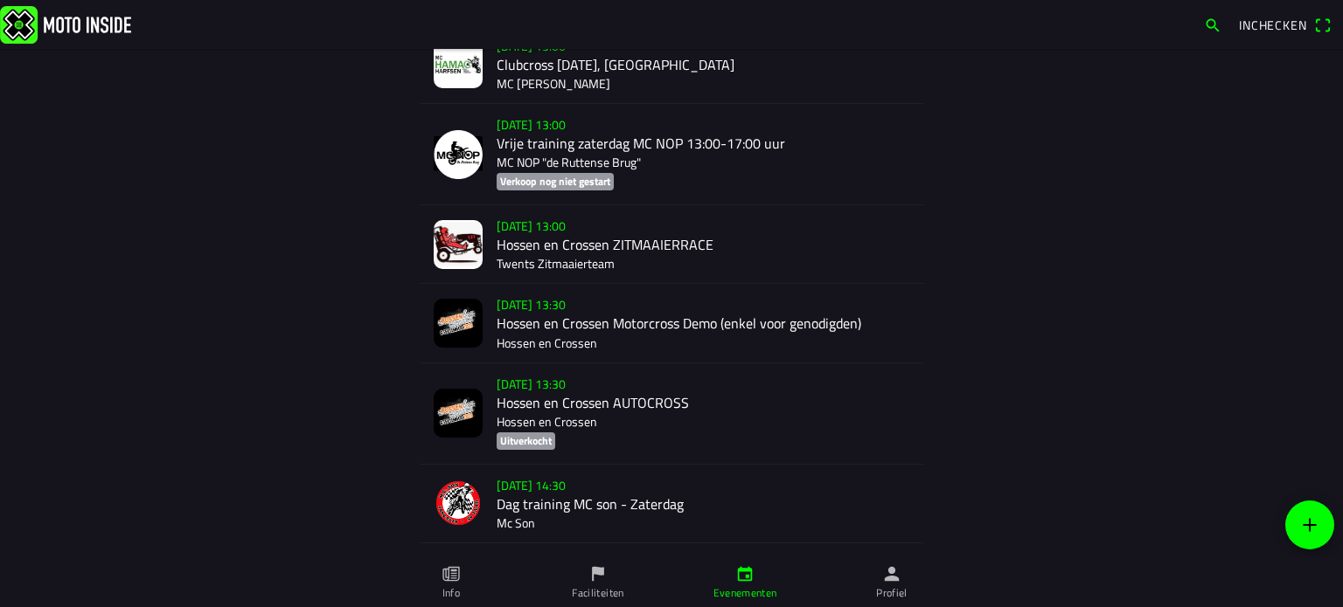
click at [540, 240] on div "[DATE] 13:00 Hossen en Crossen ZITMAAIERRACE Twents Zitmaaierteam" at bounding box center [702, 244] width 413 height 78
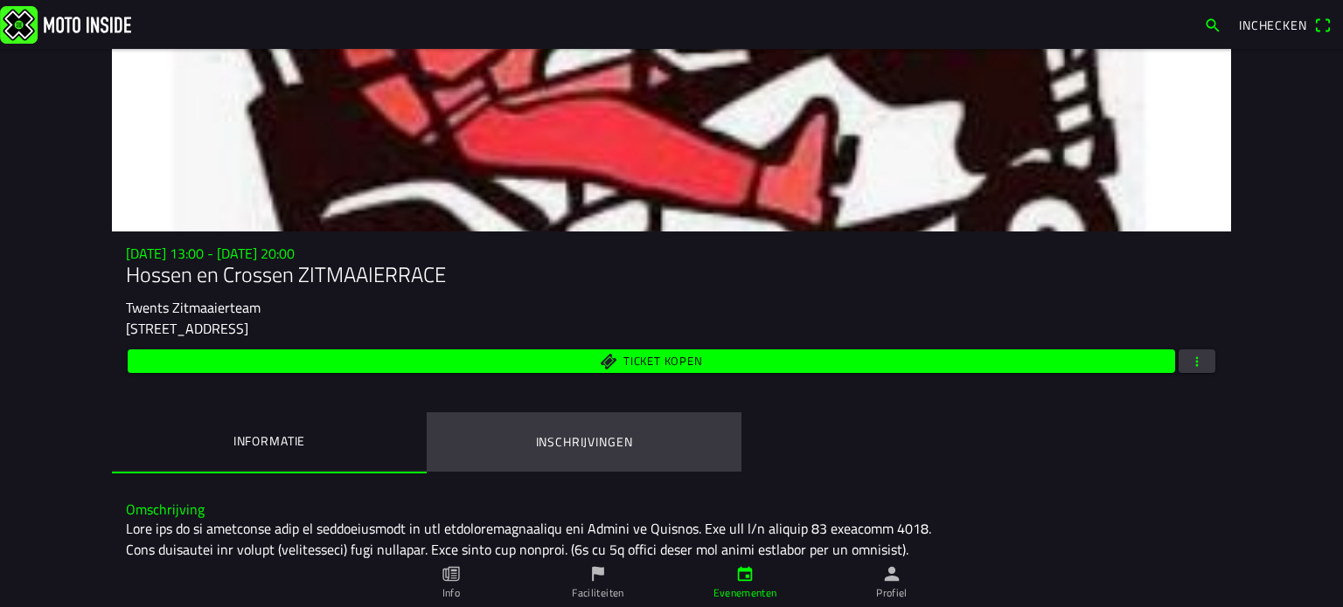
click at [582, 441] on ion-label "Inschrijvingen" at bounding box center [584, 442] width 97 height 19
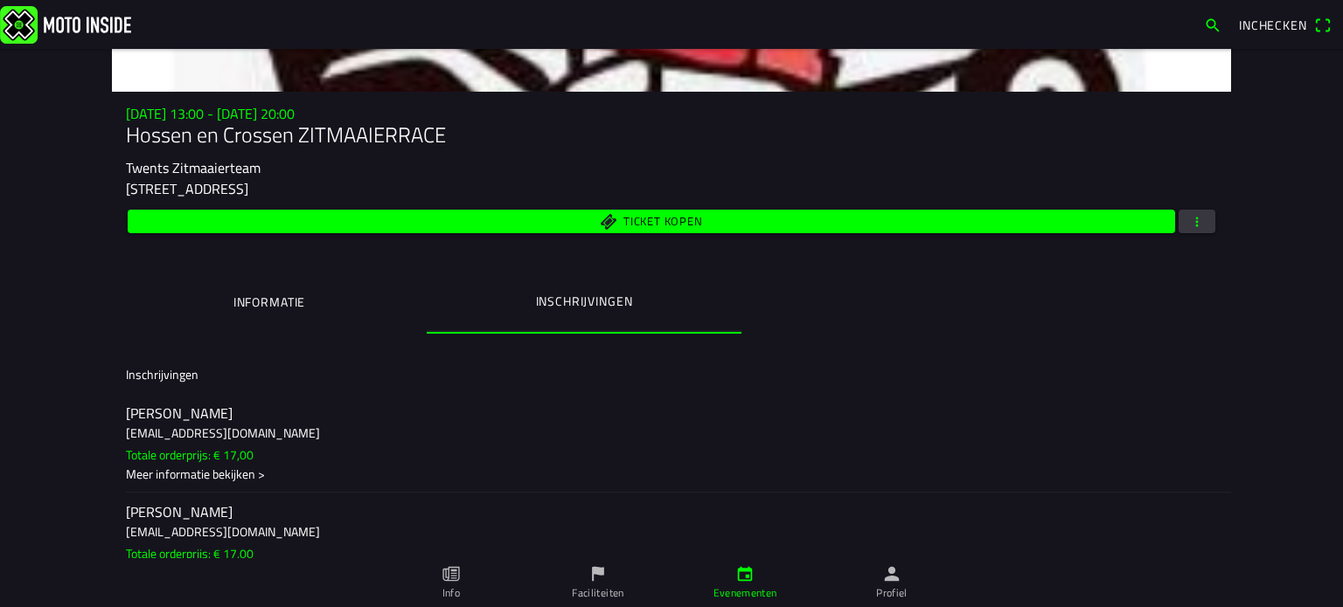
scroll to position [87, 0]
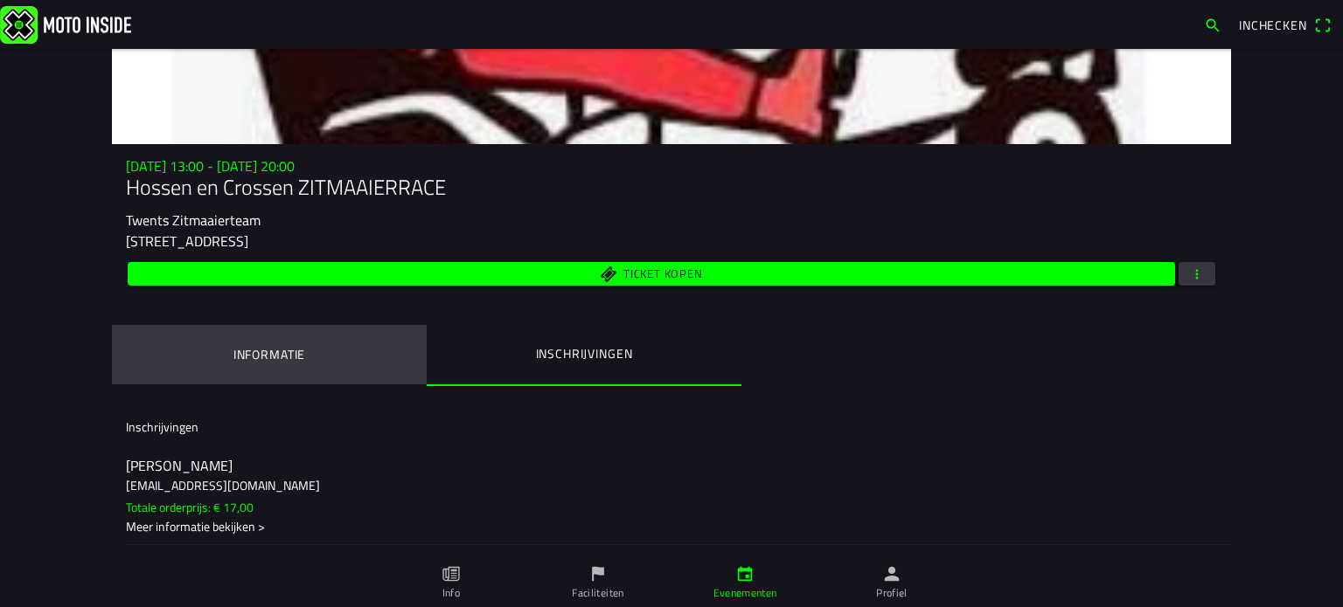
click at [253, 347] on ion-label "Informatie" at bounding box center [269, 354] width 72 height 19
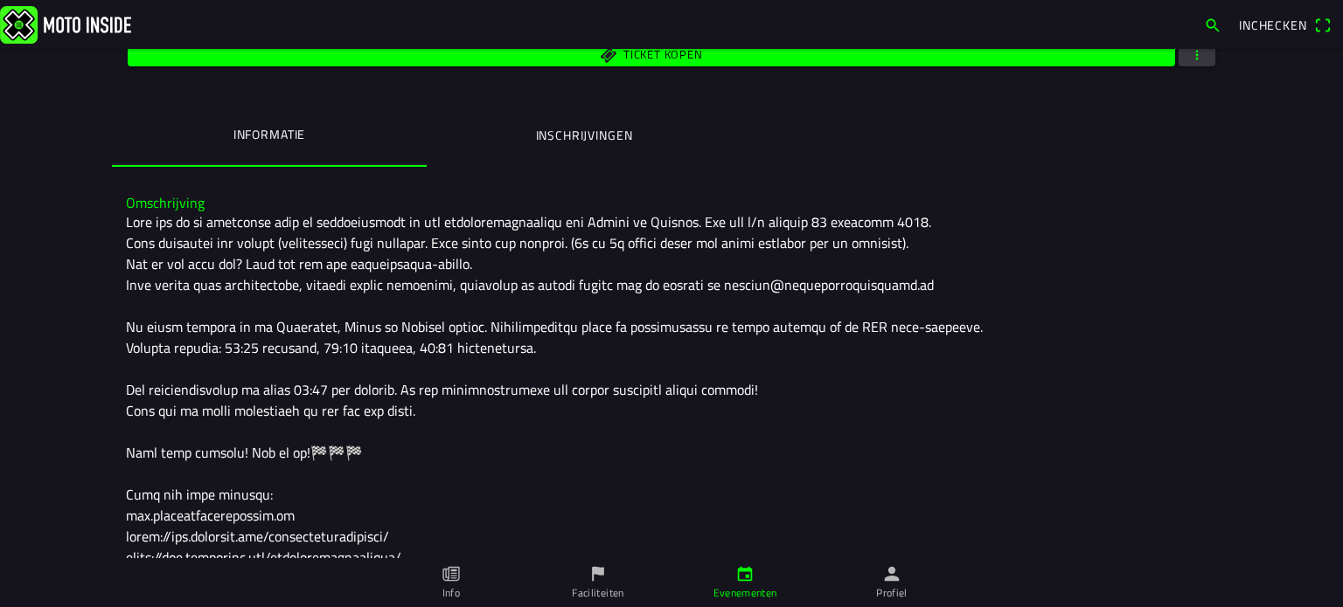
scroll to position [350, 0]
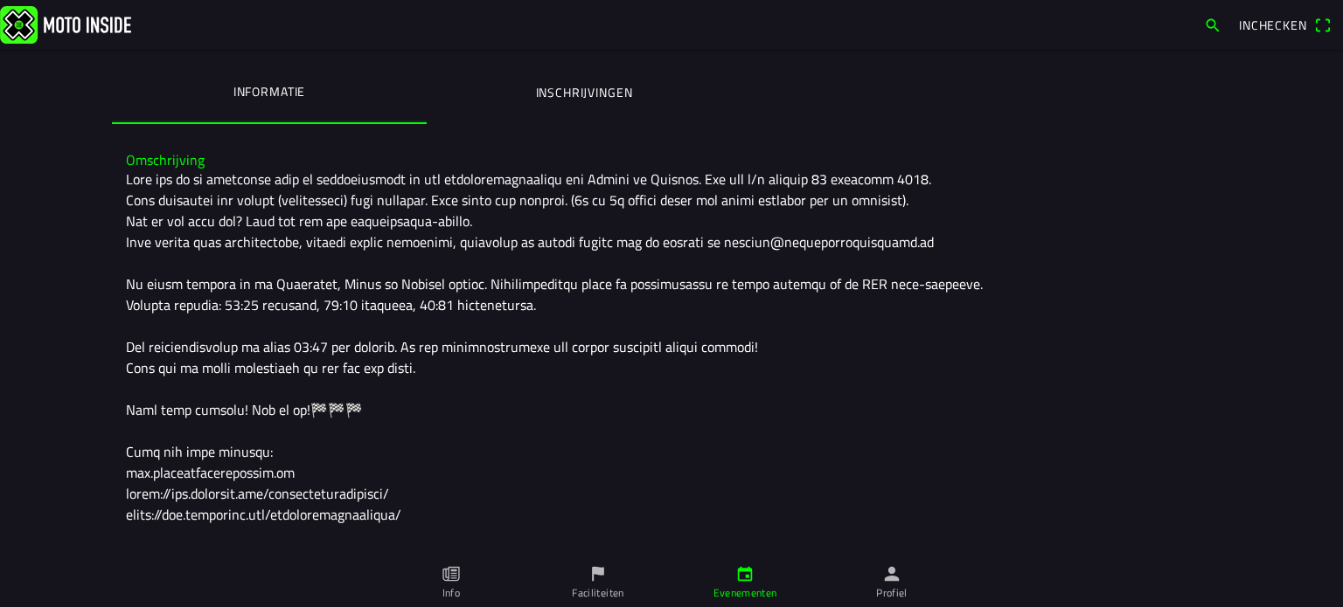
click at [732, 581] on link "Evenementen" at bounding box center [744, 583] width 147 height 49
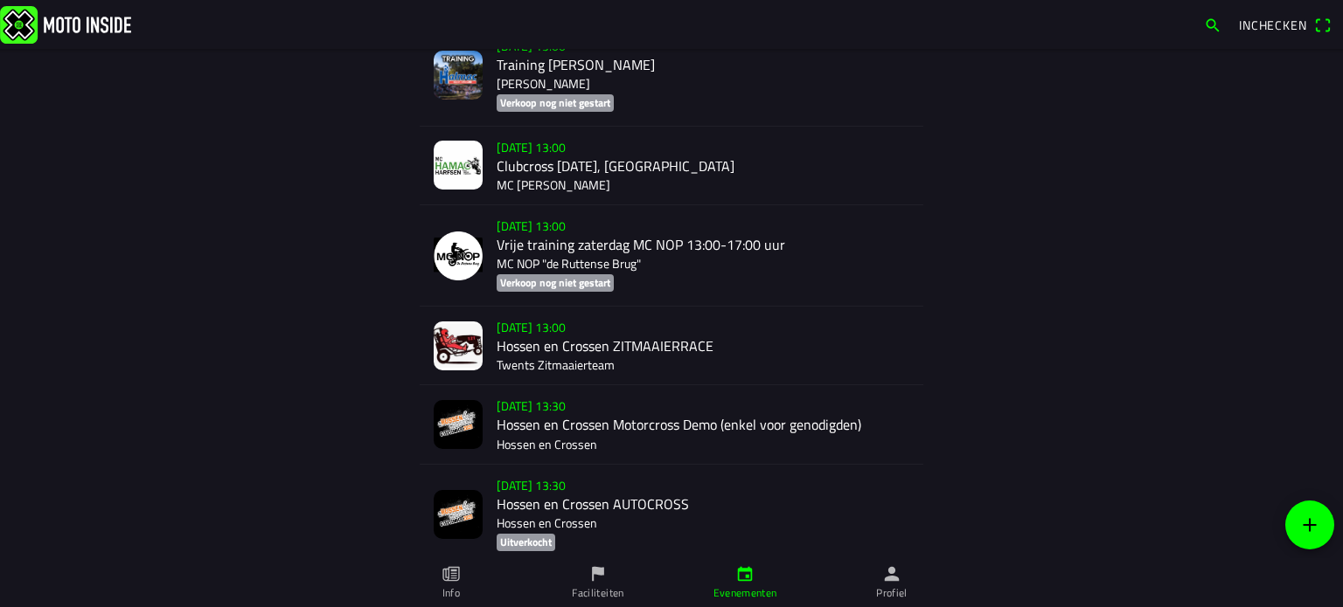
scroll to position [2447, 0]
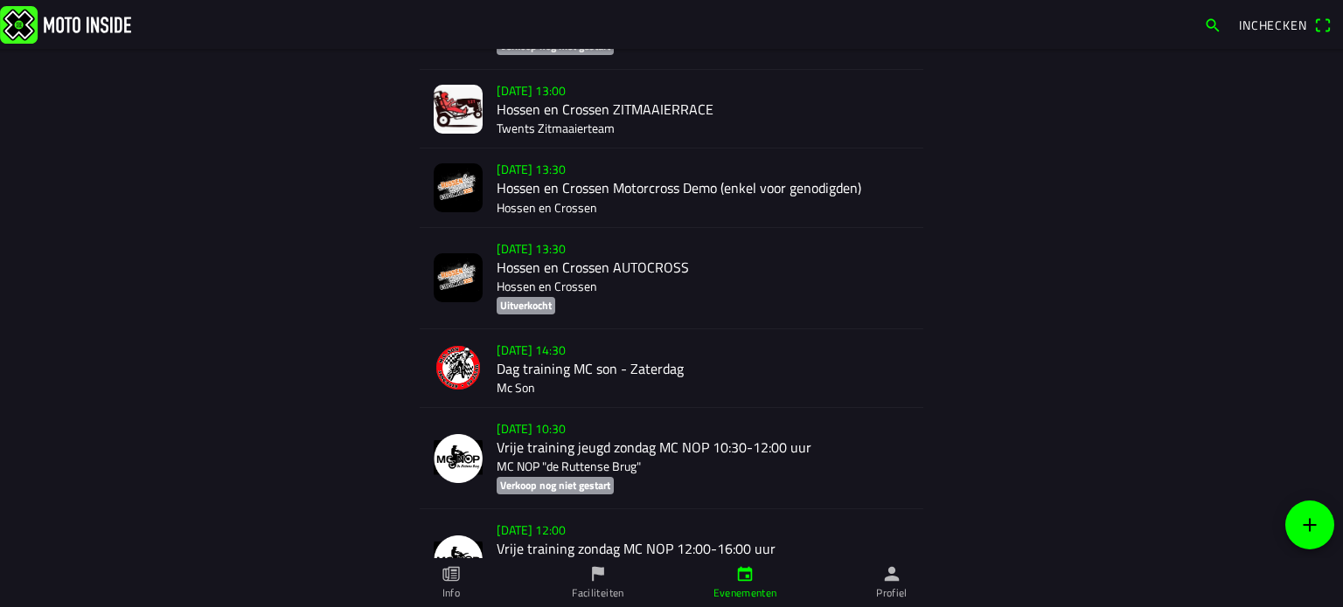
click at [539, 256] on div "za 6 sep. - 13:30 Hossen en Crossen AUTOCROSS Hossen en Crossen Uitverkocht" at bounding box center [702, 278] width 413 height 101
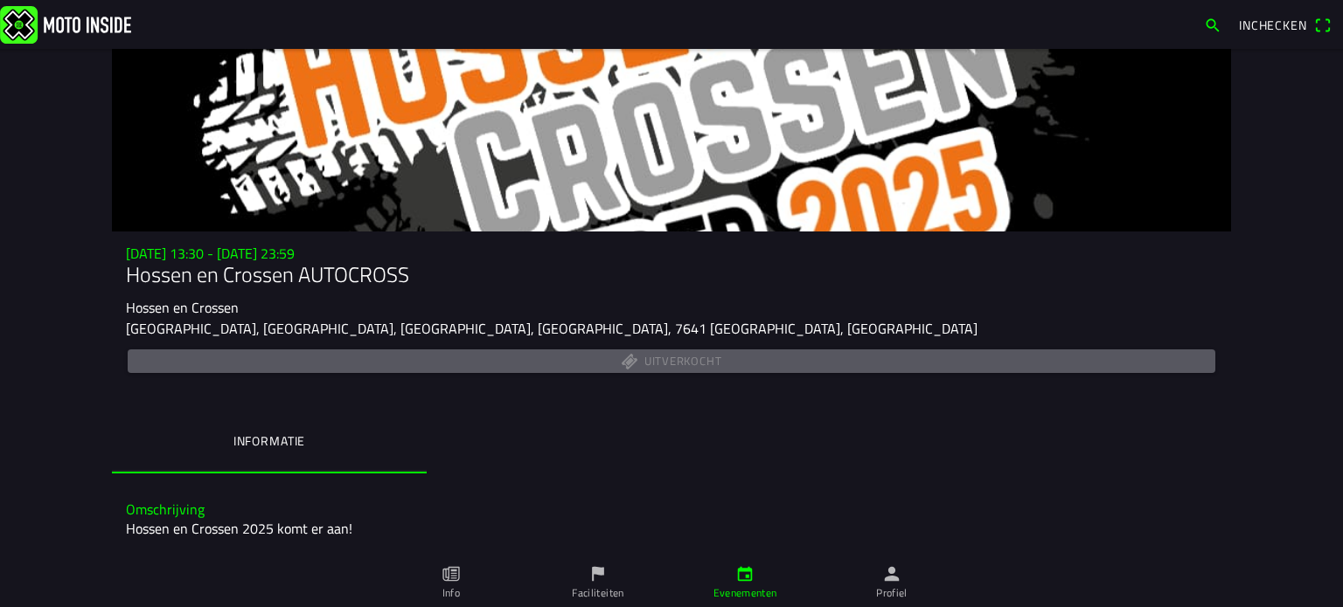
drag, startPoint x: 748, startPoint y: 587, endPoint x: 685, endPoint y: 510, distance: 99.4
click at [0, 0] on slot "Evenementen" at bounding box center [0, 0] width 0 height 0
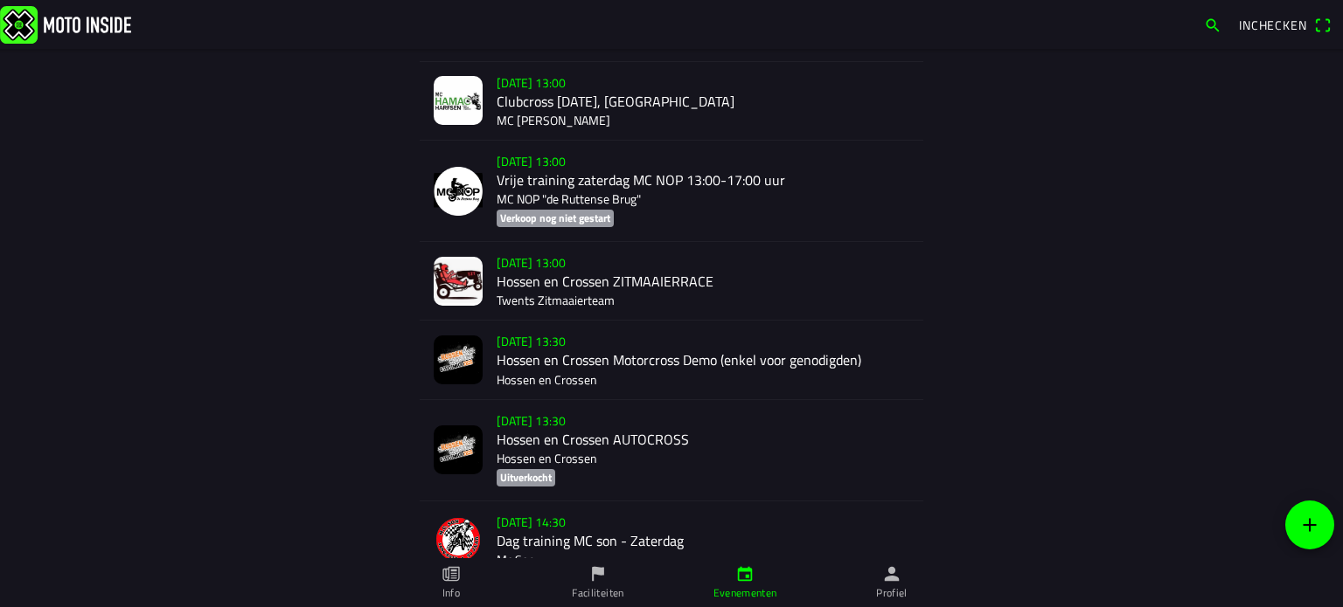
scroll to position [2447, 0]
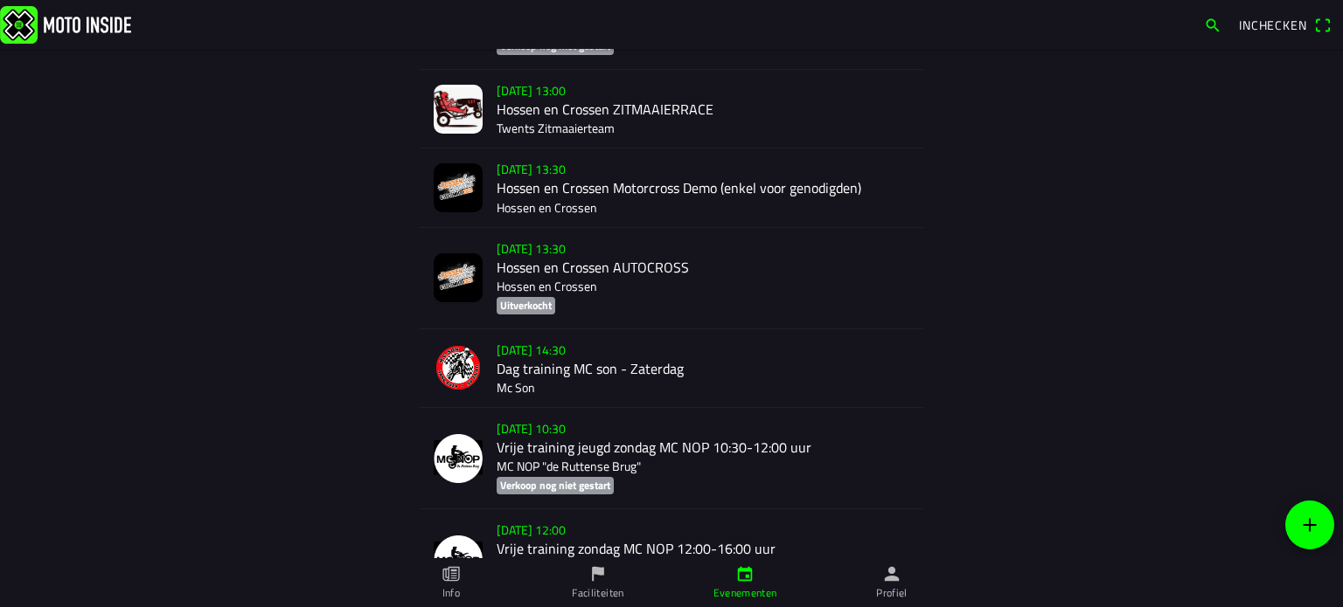
click at [549, 177] on div "za 6 sep. - 13:30 Hossen en Crossen Motorcross Demo (enkel voor genodigden) Hos…" at bounding box center [702, 188] width 413 height 78
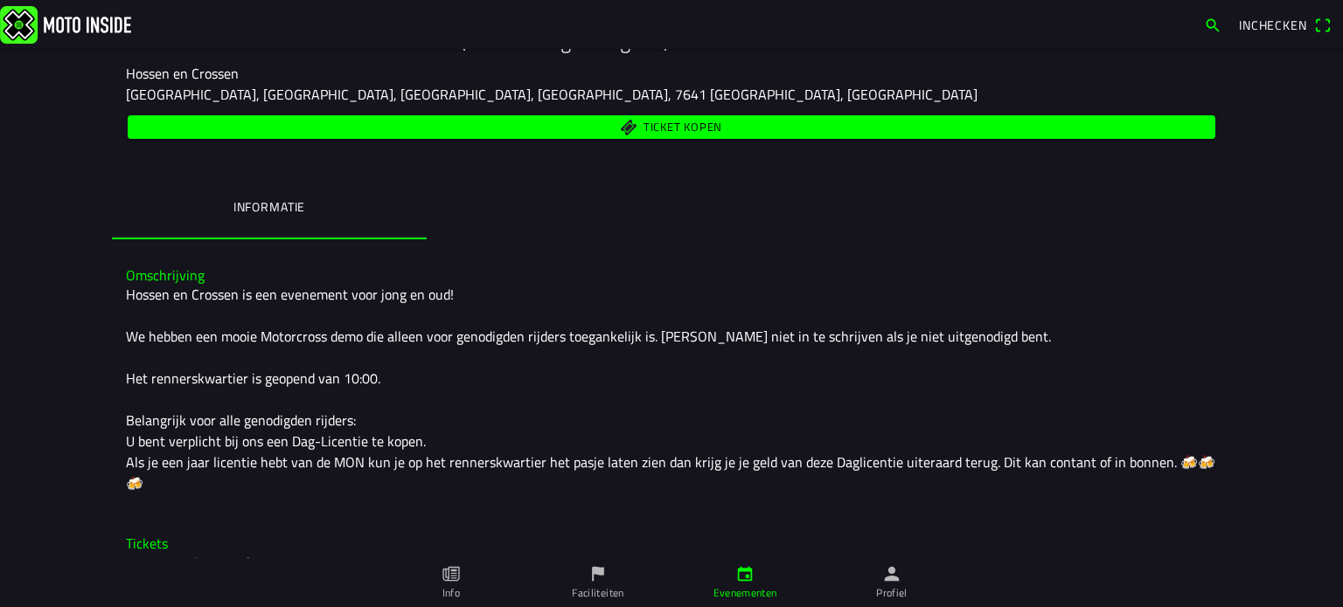
scroll to position [147, 0]
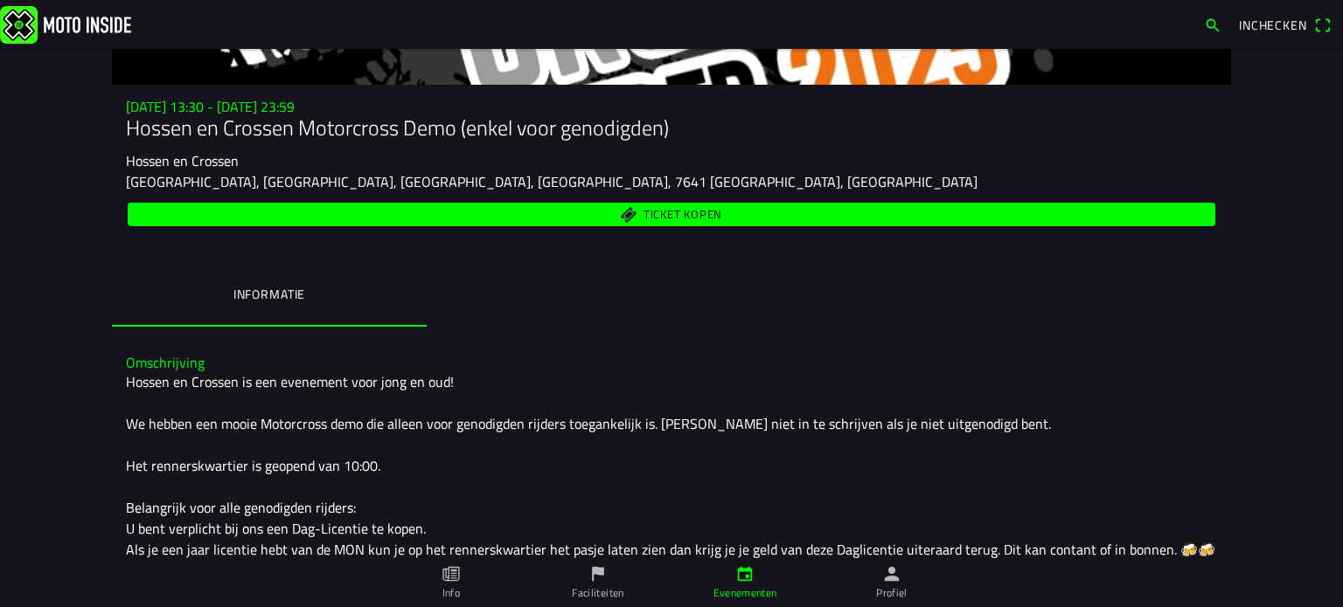
click at [654, 211] on span "Ticket kopen" at bounding box center [682, 215] width 79 height 11
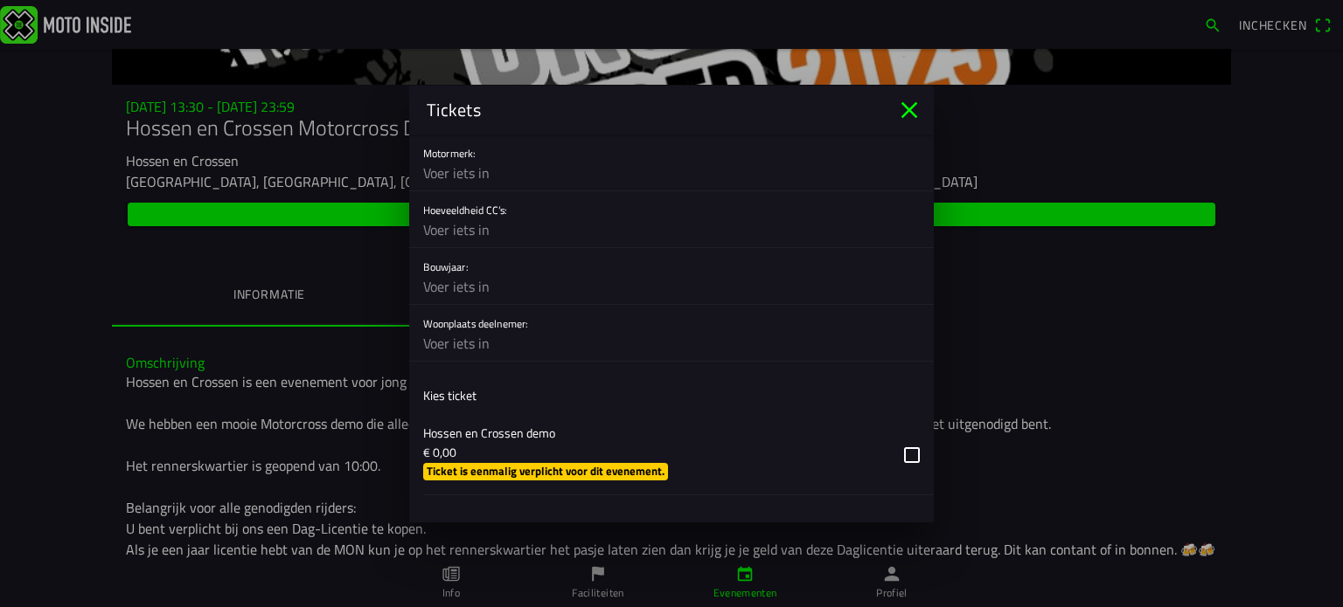
scroll to position [0, 0]
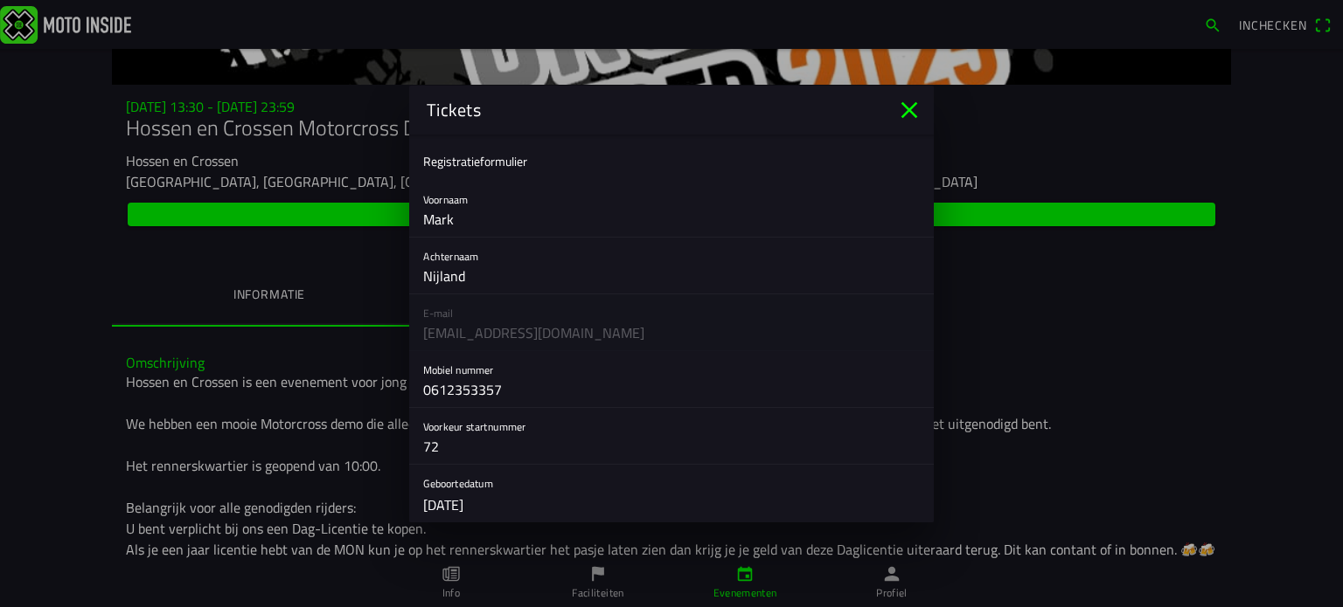
click at [901, 103] on icon "close" at bounding box center [909, 109] width 17 height 17
